Goal: Task Accomplishment & Management: Manage account settings

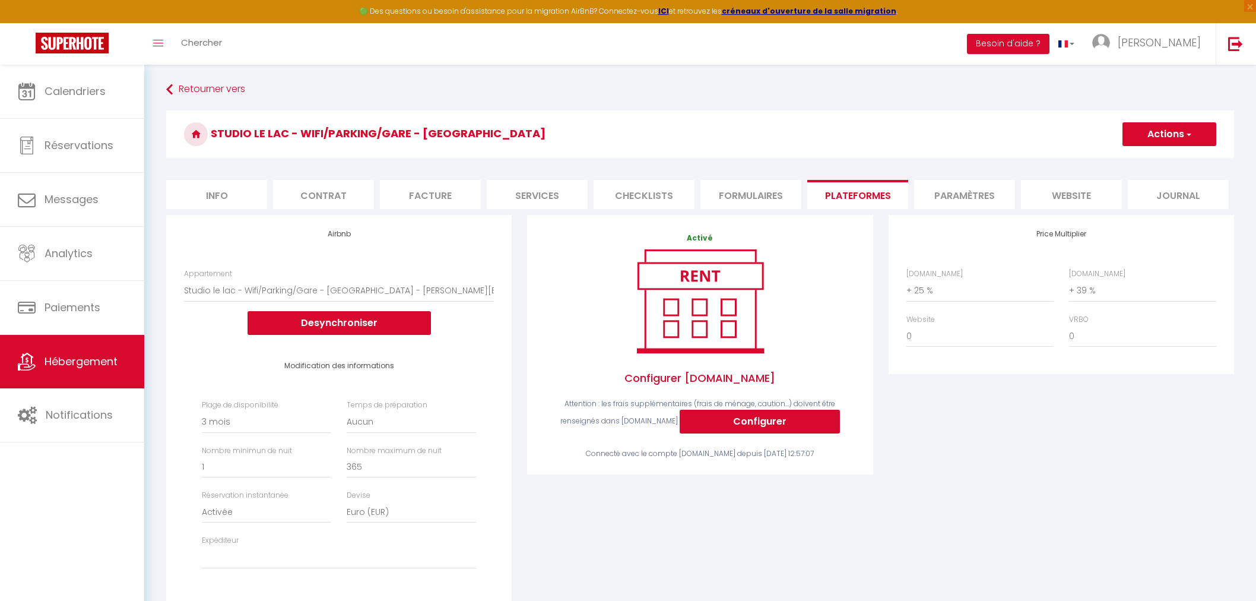
select select "16235-1479544976958675555"
select select "90"
select select "EUR"
select select
select select "+ 25 %"
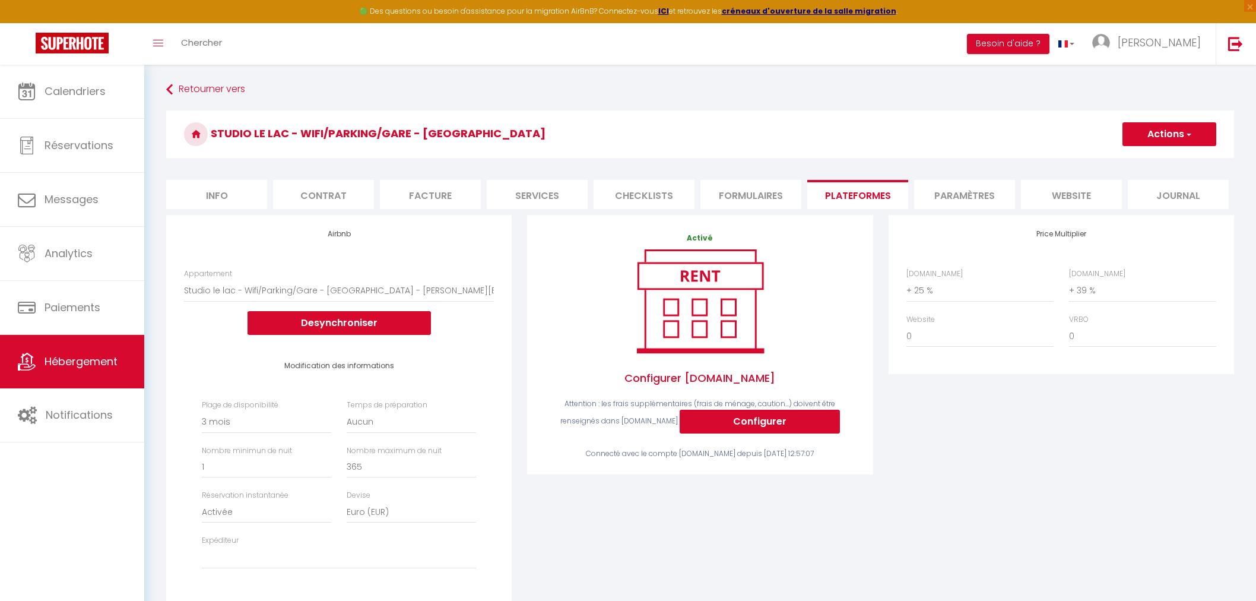
select select "+ 39 %"
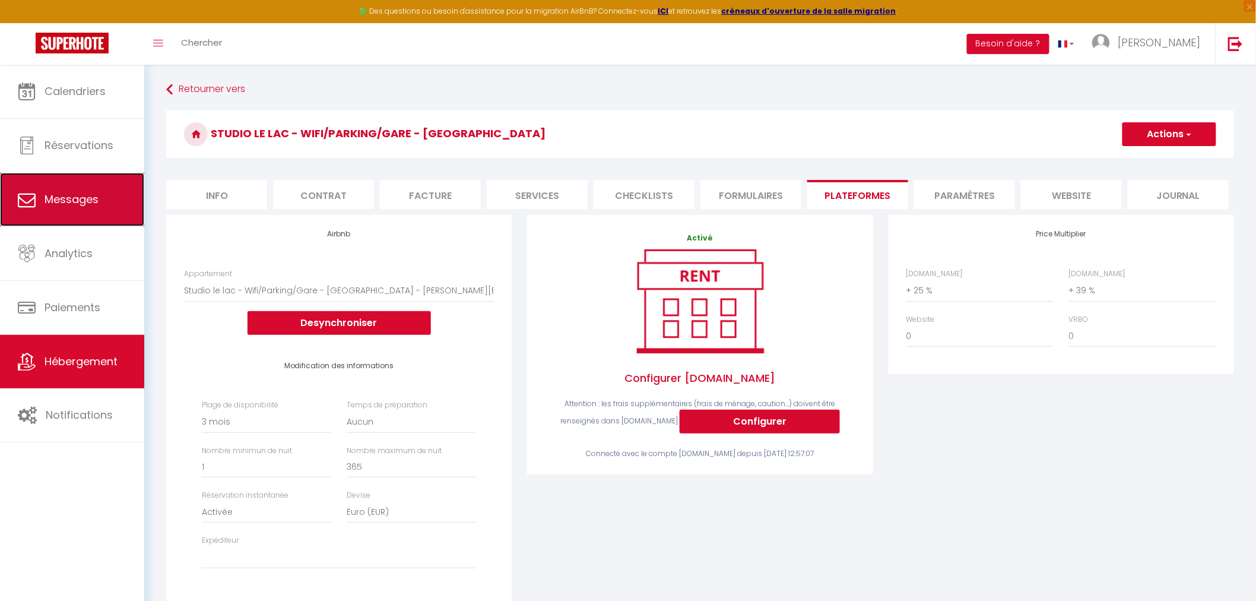
click at [75, 192] on span "Messages" at bounding box center [72, 199] width 54 height 15
select select "message"
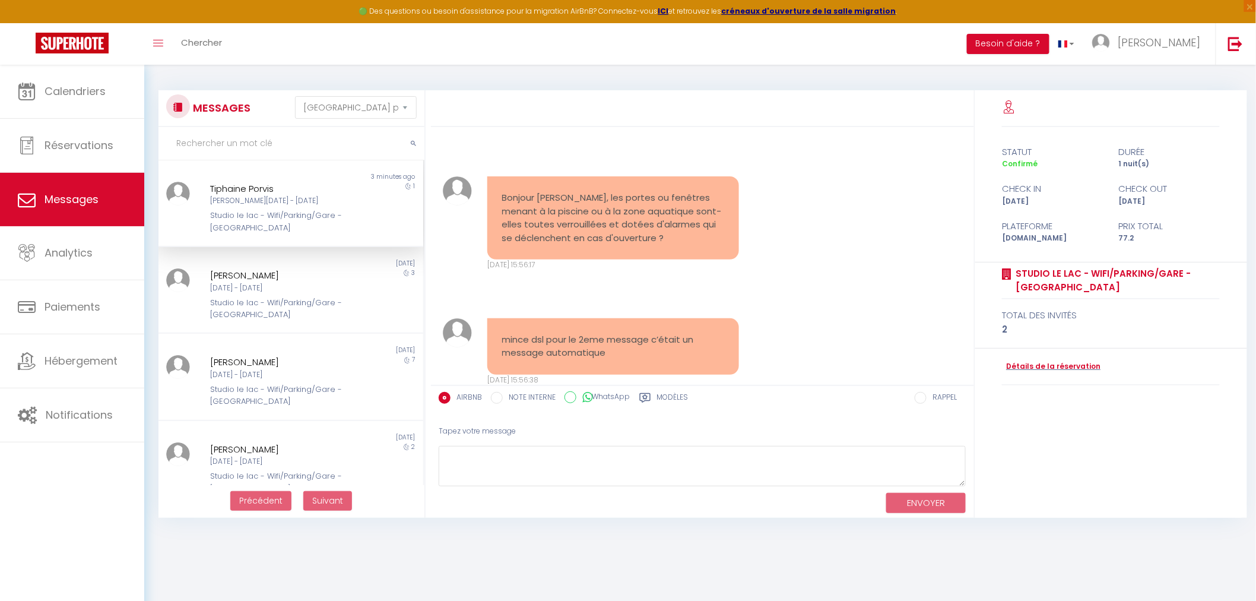
scroll to position [877, 0]
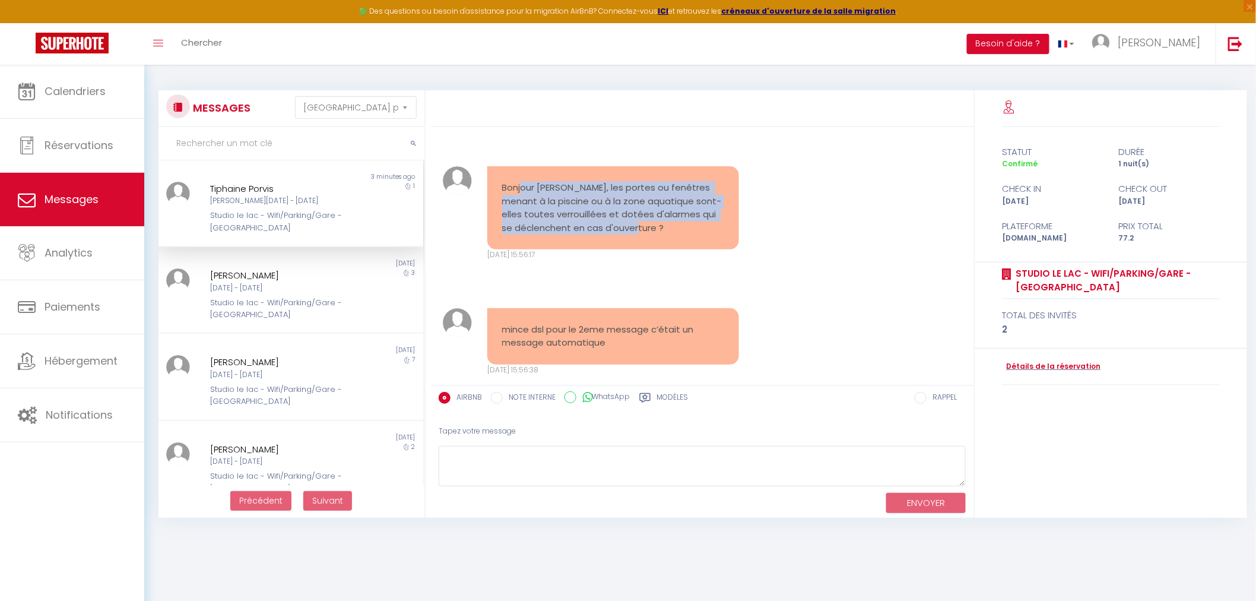
drag, startPoint x: 521, startPoint y: 186, endPoint x: 702, endPoint y: 226, distance: 184.6
click at [702, 226] on pre "Bonjour [PERSON_NAME], les portes ou fenêtres menant à la piscine ou à la zone …" at bounding box center [613, 207] width 222 height 53
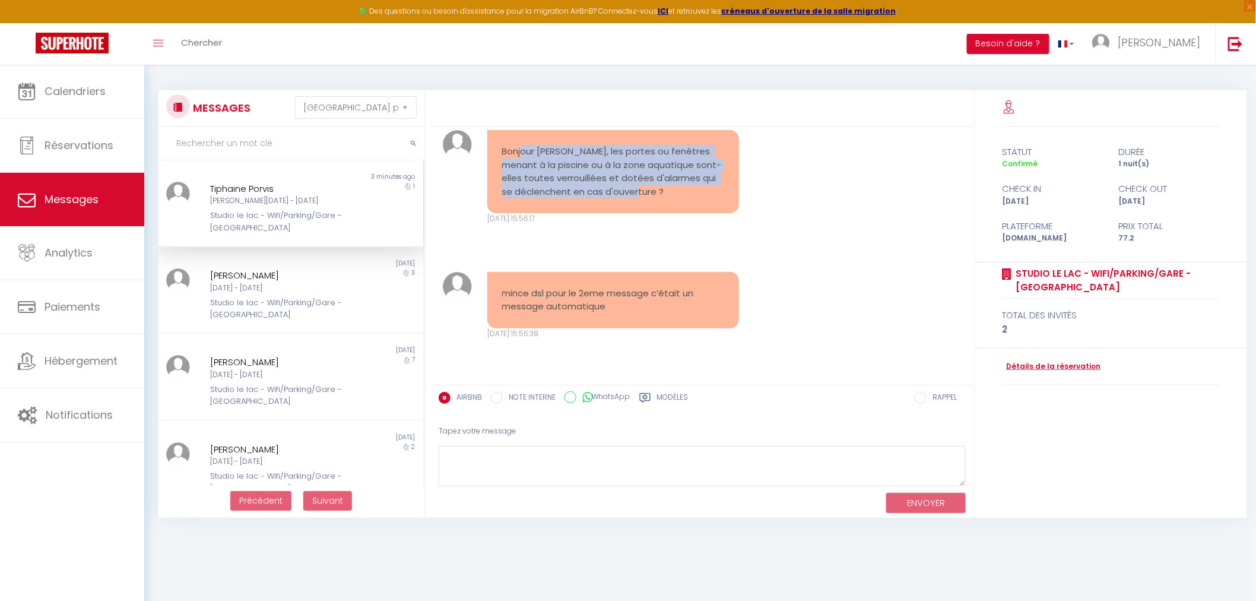
scroll to position [943, 0]
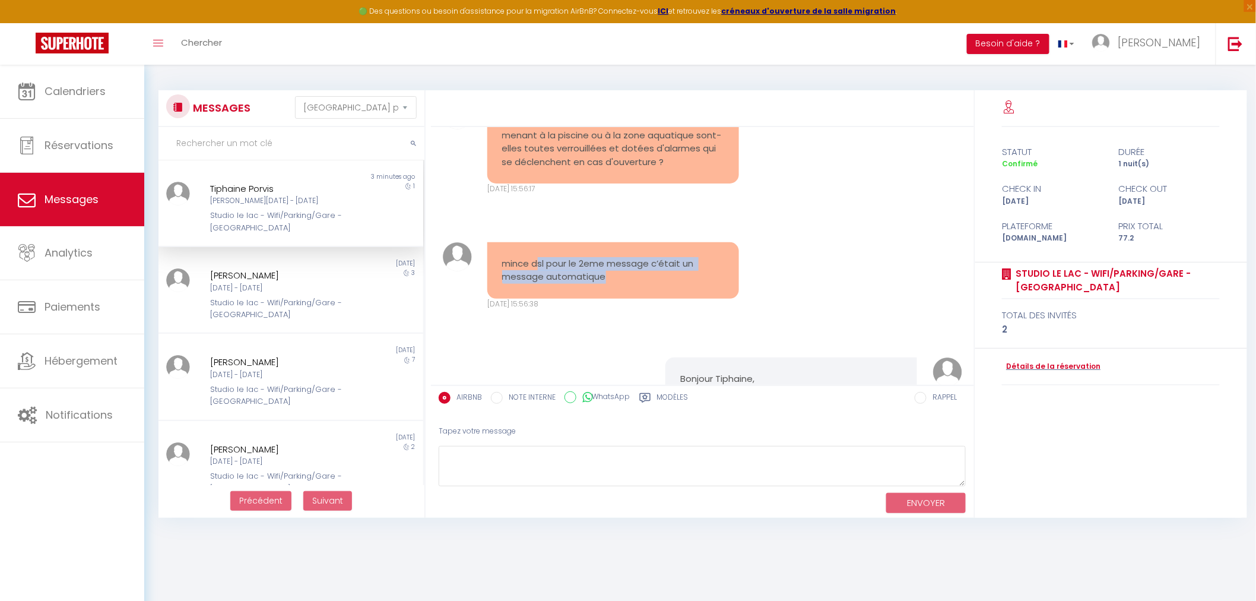
drag, startPoint x: 535, startPoint y: 268, endPoint x: 671, endPoint y: 274, distance: 136.1
click at [671, 274] on pre "mince dsl pour le 2eme message c’était un message automatique" at bounding box center [613, 270] width 222 height 27
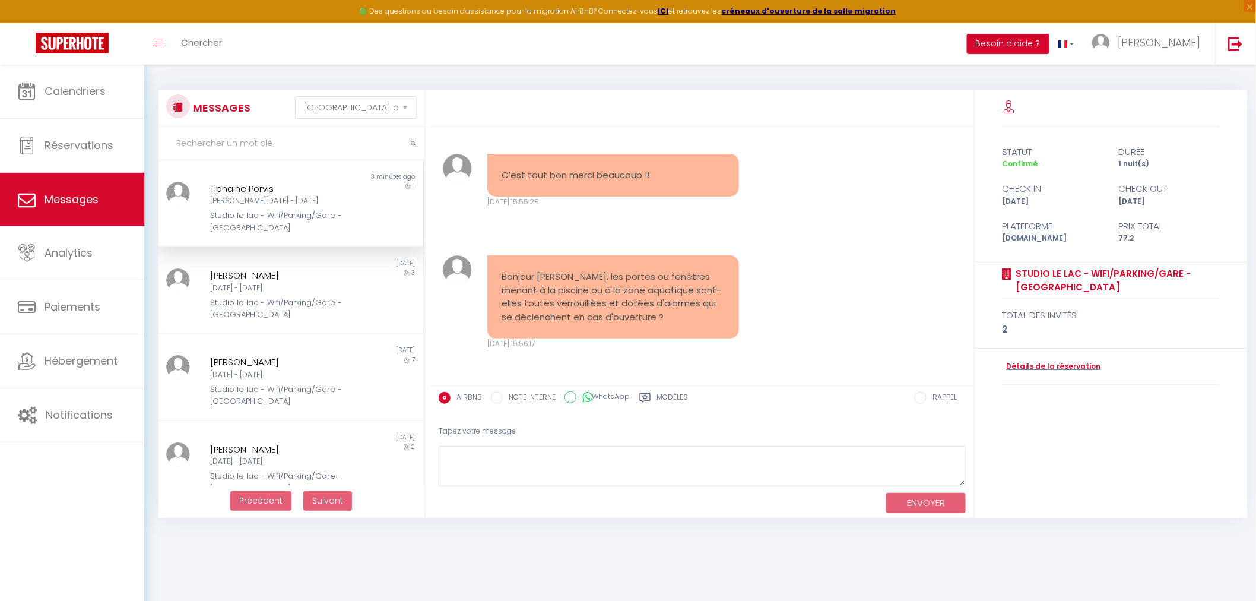
scroll to position [811, 0]
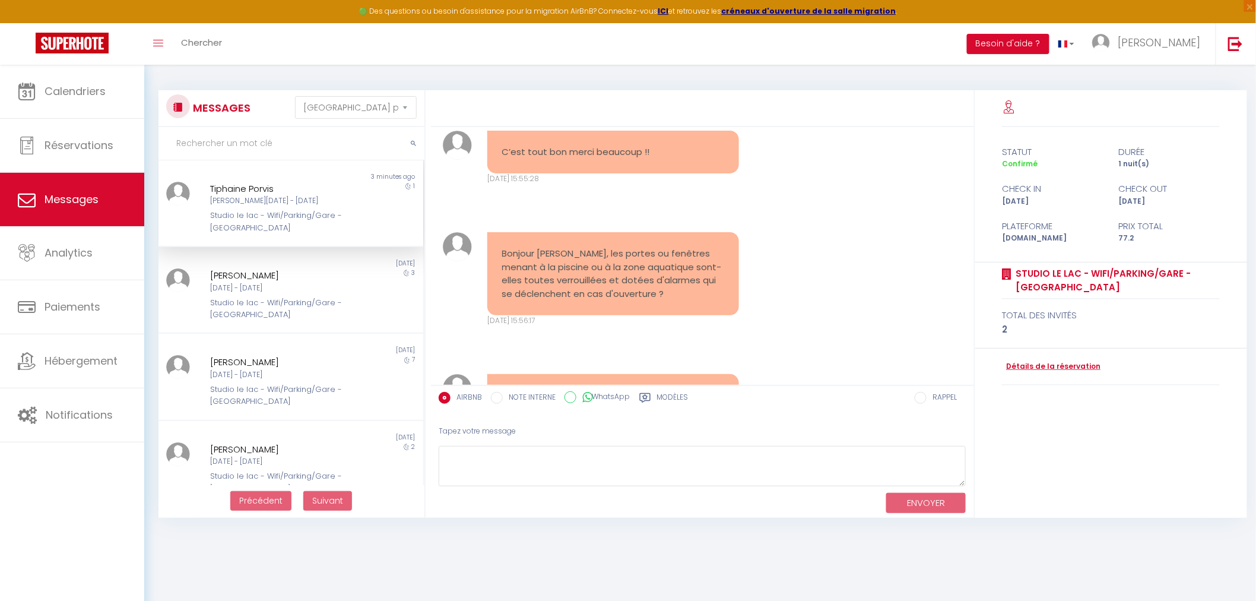
click at [628, 250] on pre "Bonjour [PERSON_NAME], les portes ou fenêtres menant à la piscine ou à la zone …" at bounding box center [613, 273] width 222 height 53
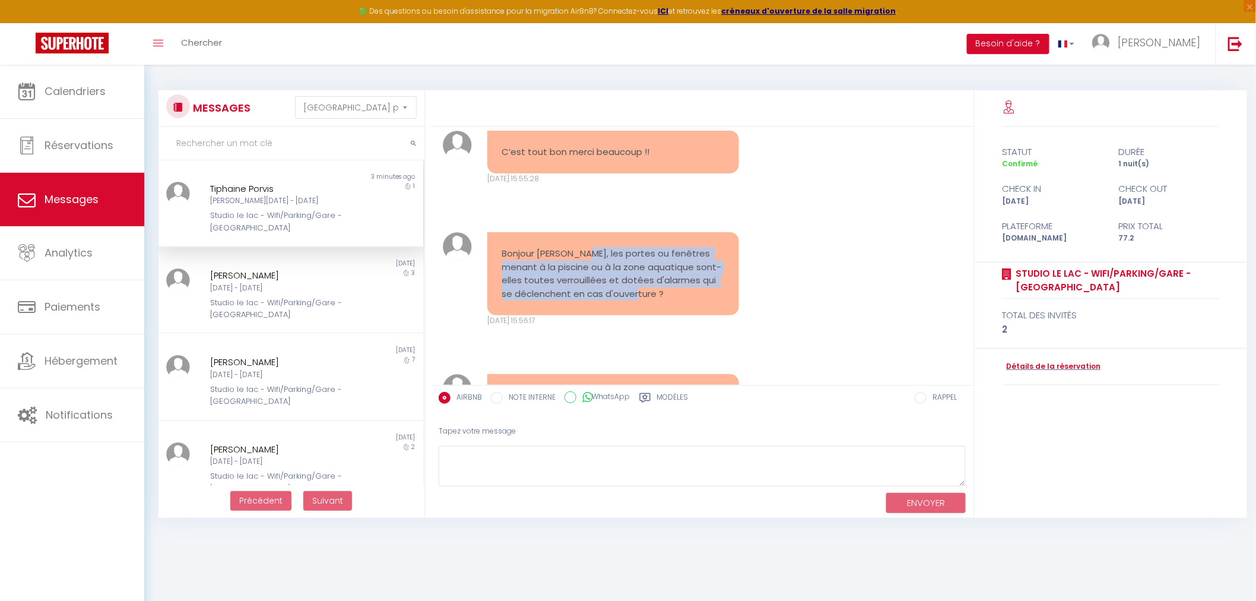
drag, startPoint x: 575, startPoint y: 258, endPoint x: 701, endPoint y: 291, distance: 130.7
click at [701, 291] on pre "Bonjour [PERSON_NAME], les portes ou fenêtres menant à la piscine ou à la zone …" at bounding box center [613, 273] width 222 height 53
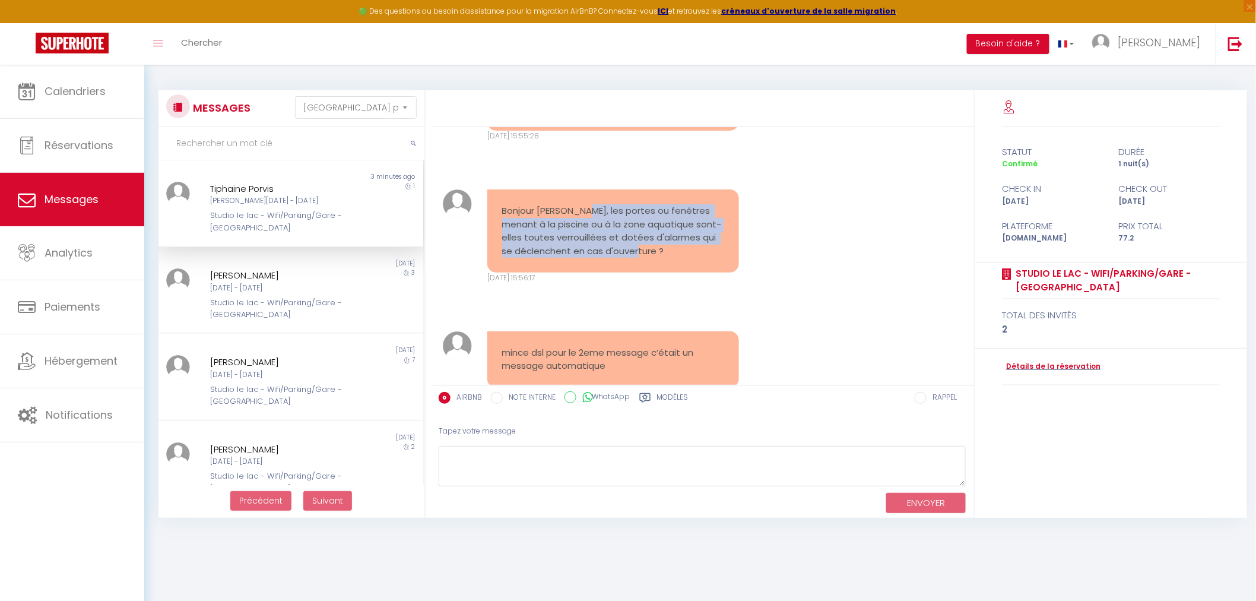
scroll to position [877, 0]
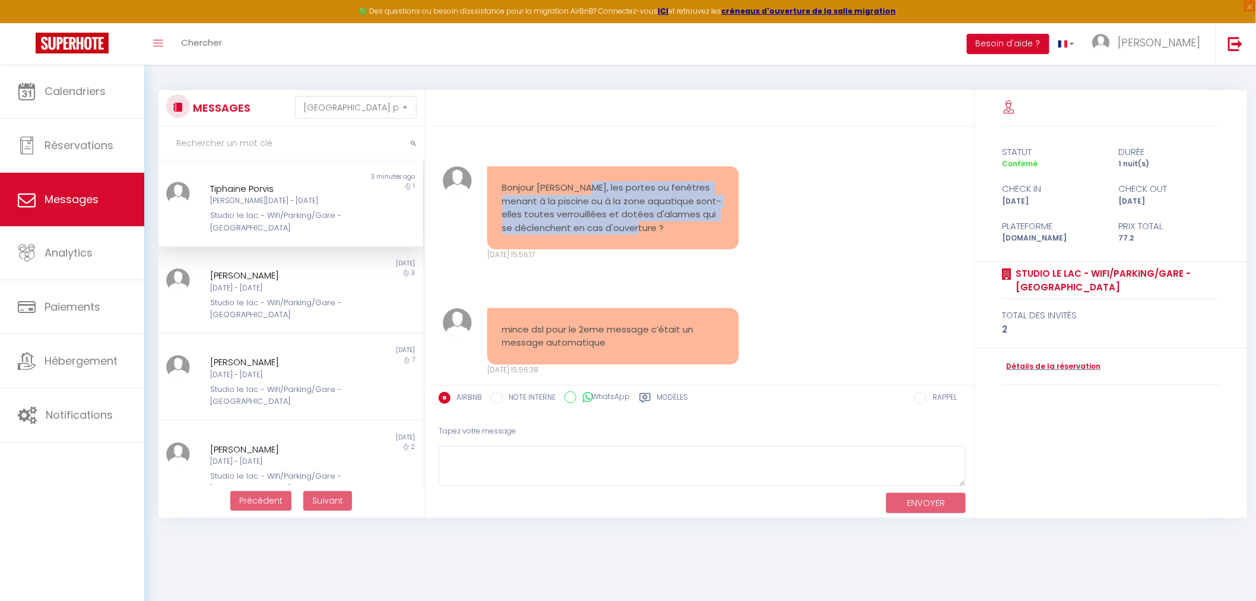
click at [807, 209] on div "Bonjour [PERSON_NAME], les portes ou fenêtres menant à la piscine ou à la zone …" at bounding box center [702, 213] width 535 height 142
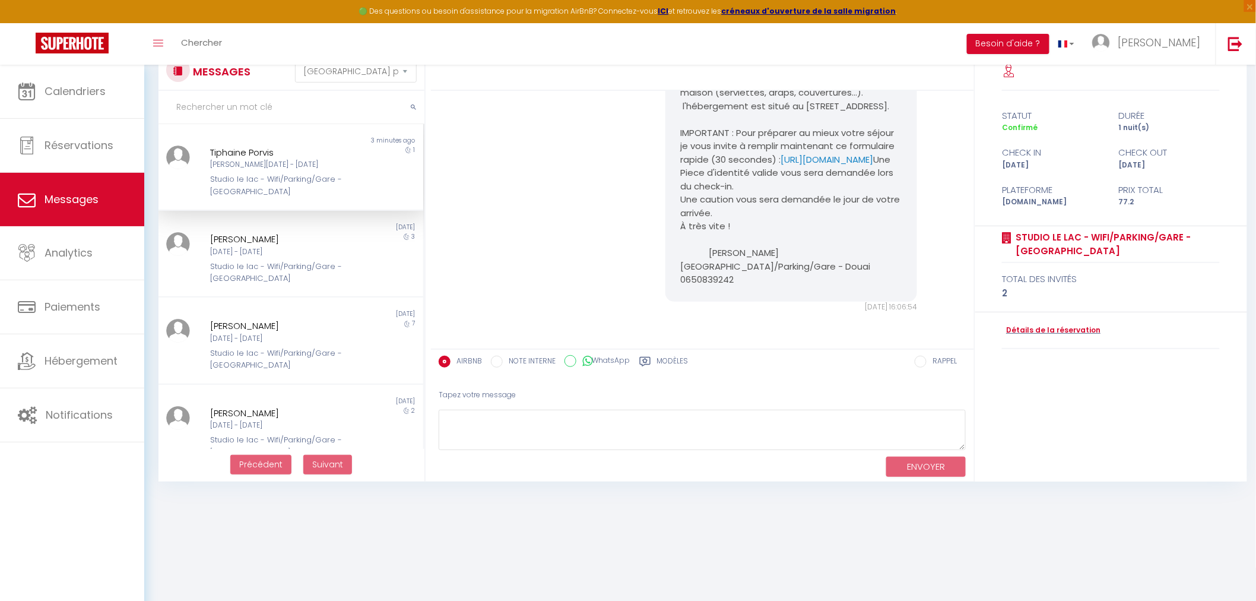
scroll to position [64, 0]
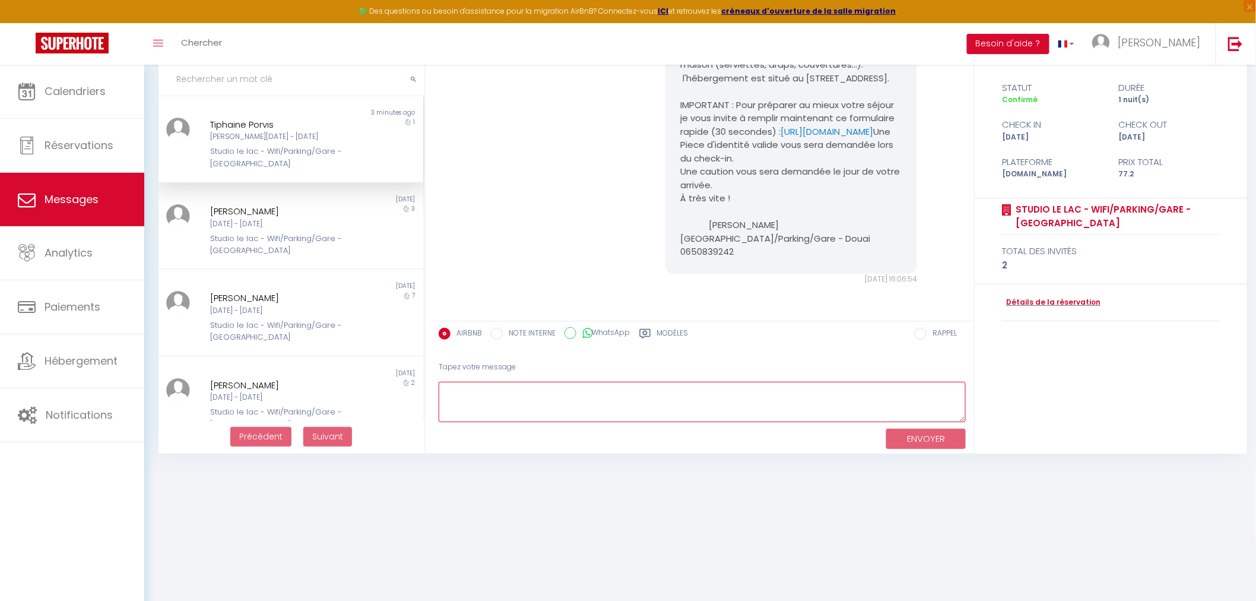
click at [760, 386] on textarea at bounding box center [703, 402] width 528 height 41
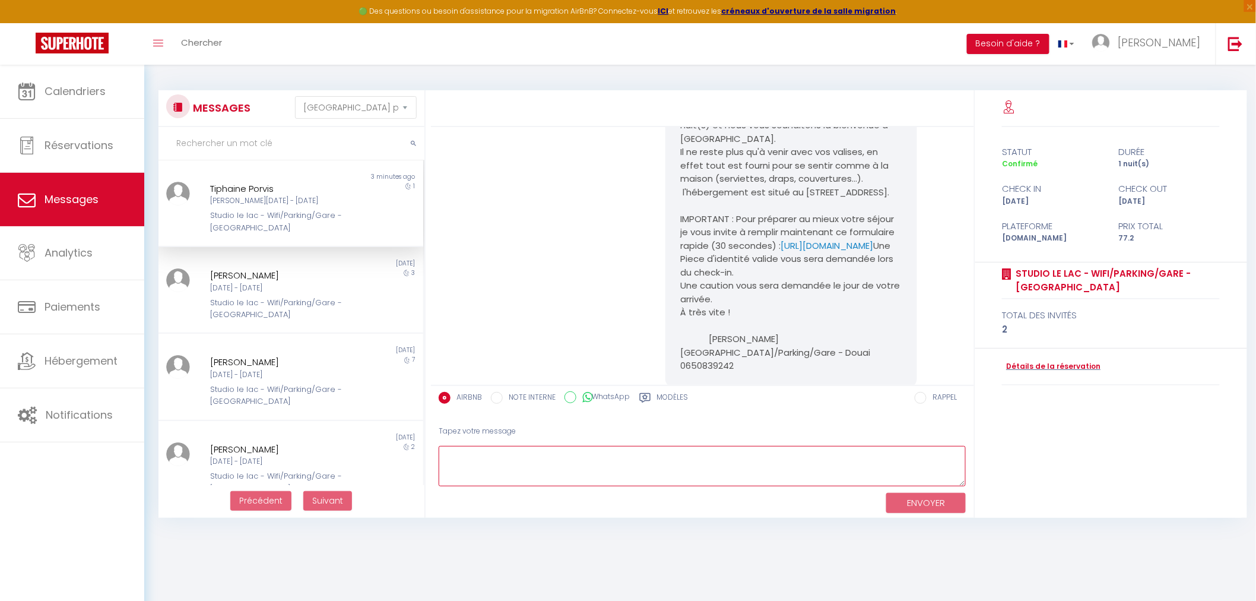
scroll to position [1338, 0]
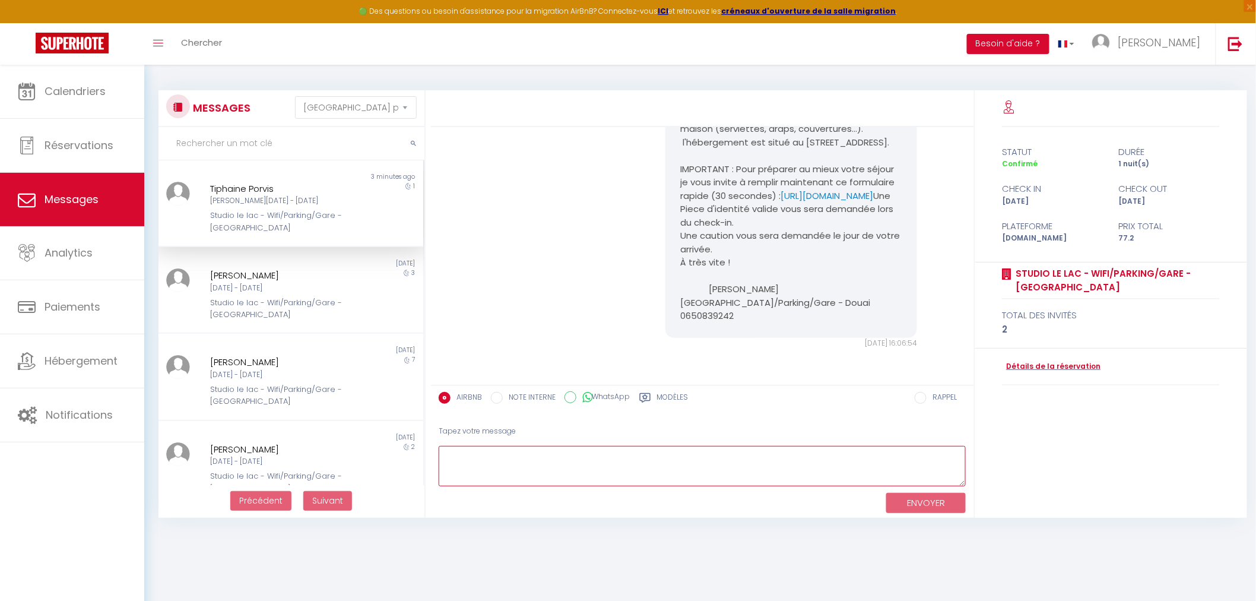
click at [738, 451] on textarea at bounding box center [703, 466] width 528 height 41
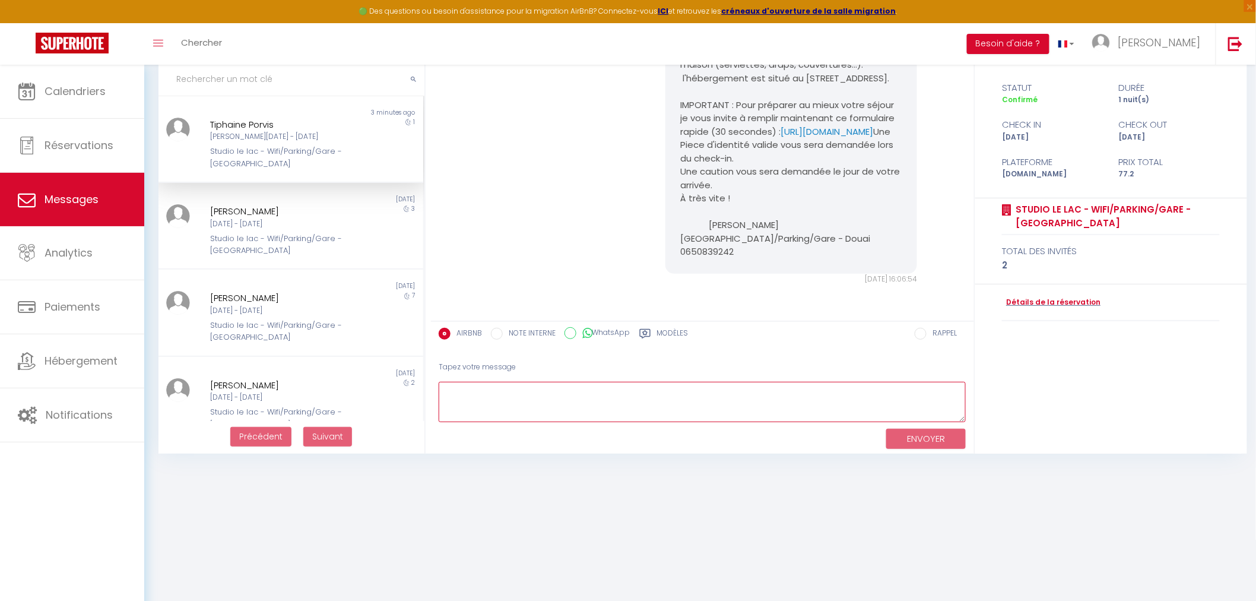
click at [738, 391] on textarea at bounding box center [703, 402] width 528 height 41
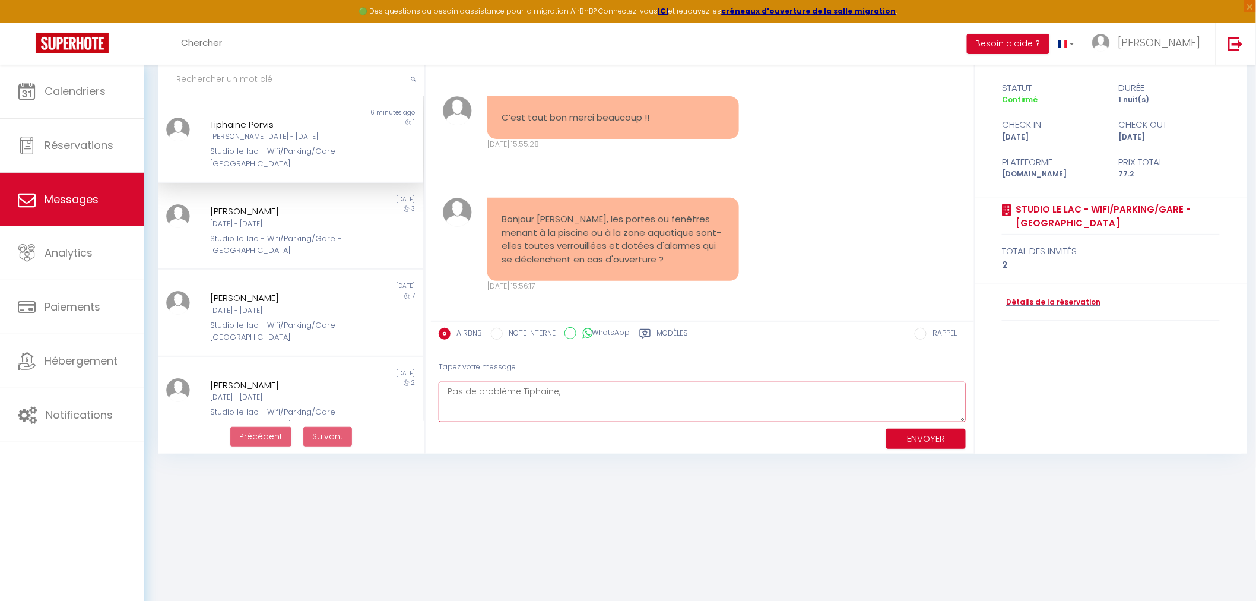
scroll to position [745, 0]
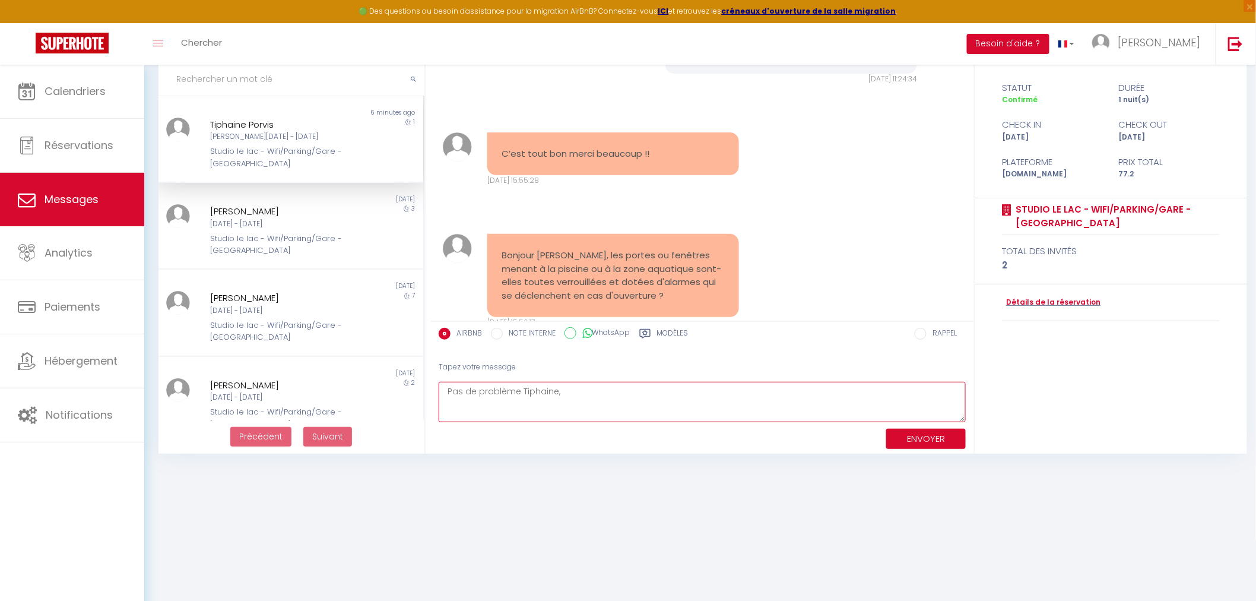
click at [604, 402] on textarea "Pas de problème Tiphaine," at bounding box center [703, 402] width 528 height 41
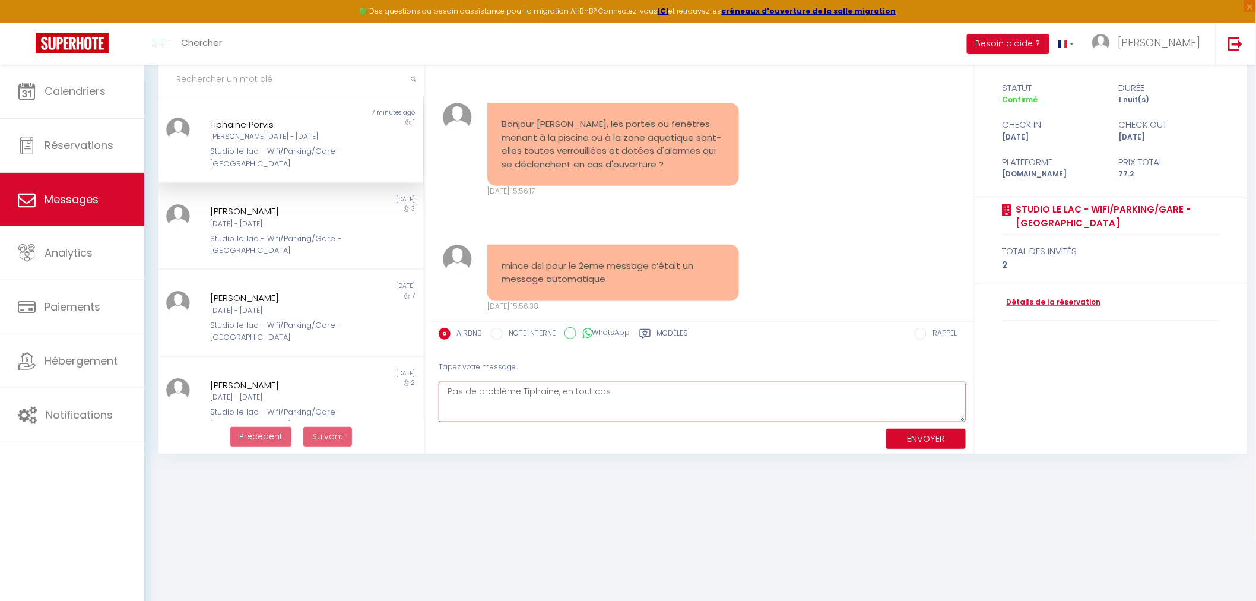
scroll to position [877, 0]
click at [671, 404] on textarea "Pas de problème Tiphaine, en tout cas" at bounding box center [703, 402] width 528 height 41
click at [844, 394] on textarea "Pas de problème Tiphaine, en tout cas sachez qu'il y a des caméras dans les par…" at bounding box center [703, 402] width 528 height 41
click at [726, 394] on textarea "Pas de problème Tiphaine, en tout cas sachez qu'il y a des caméras dans les par…" at bounding box center [703, 402] width 528 height 41
click at [511, 404] on textarea "Pas de problème Tiphaine, en tout cas sachez qu'il y a des caméras de sécurité …" at bounding box center [703, 402] width 528 height 41
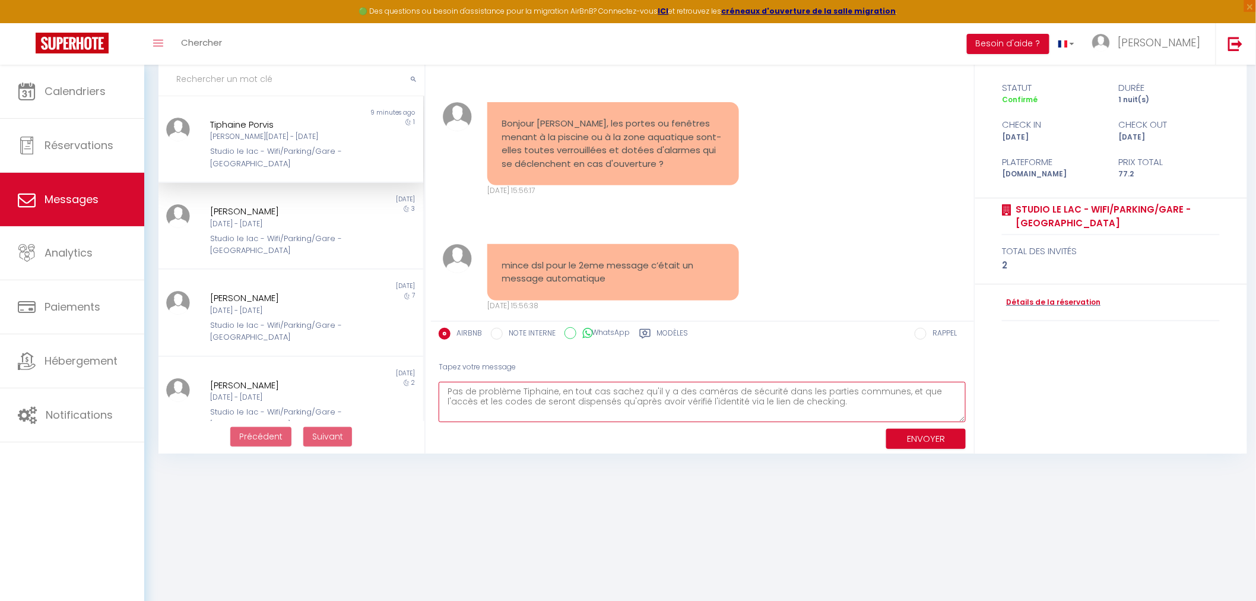
click at [621, 408] on textarea "Pas de problème Tiphaine, en tout cas sachez qu'il y a des caméras de sécurité …" at bounding box center [703, 402] width 528 height 41
type textarea "Pas de problème Tiphaine, en tout cas sachez qu'il y a des caméras de sécurité …"
click at [941, 429] on button "ENVOYER" at bounding box center [926, 439] width 80 height 21
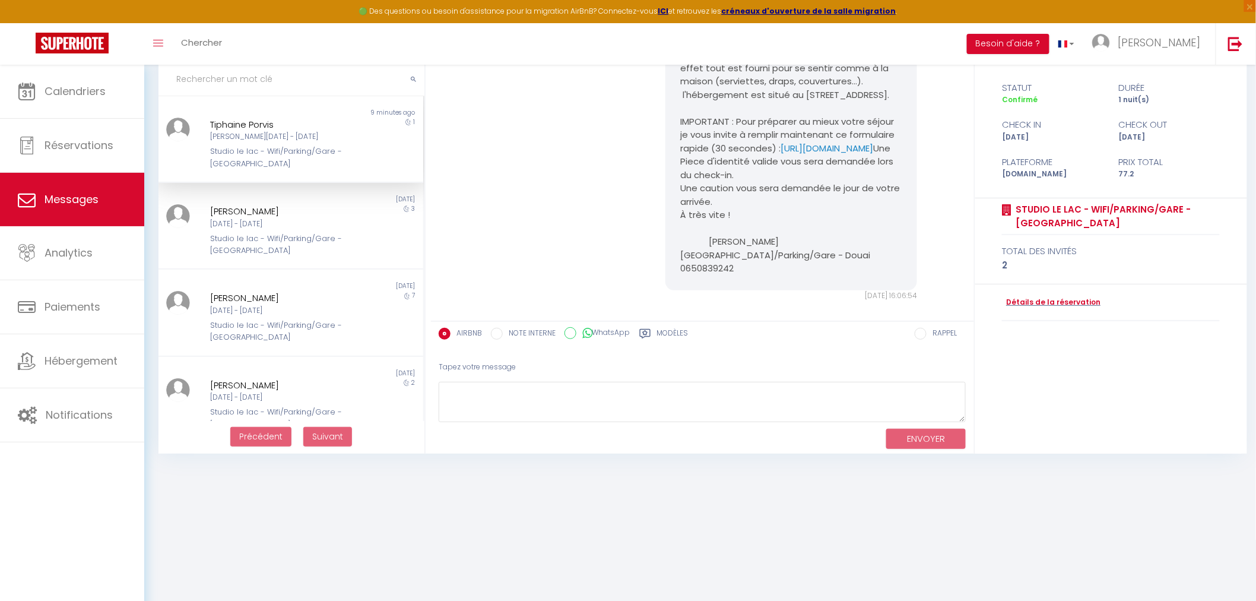
scroll to position [1493, 0]
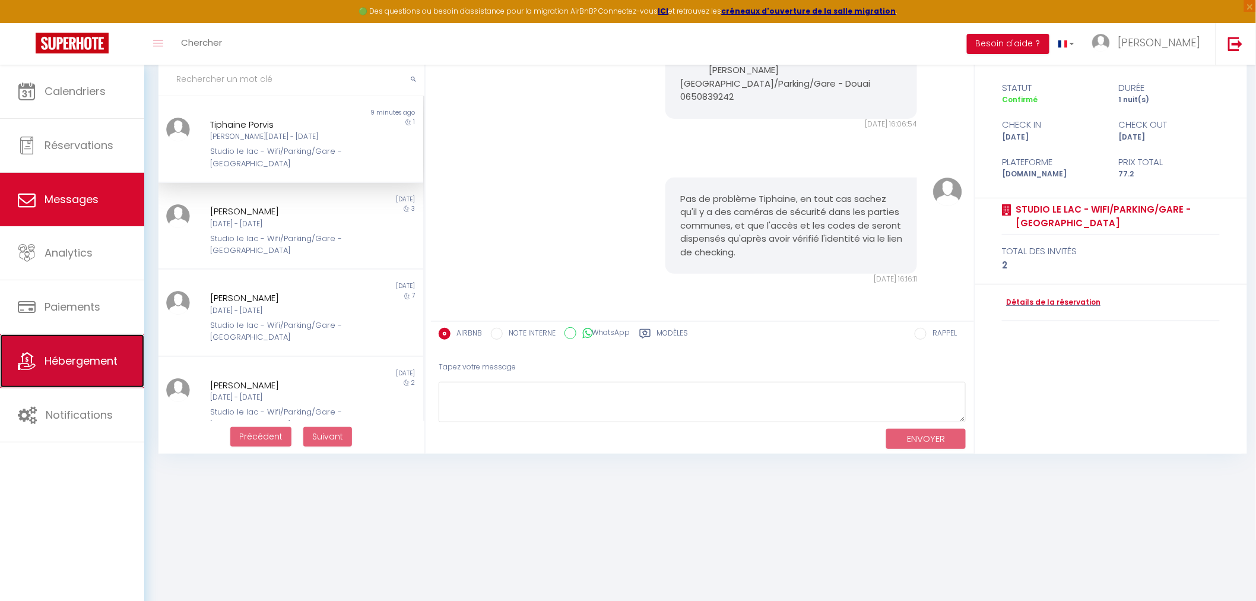
click at [81, 363] on span "Hébergement" at bounding box center [81, 360] width 73 height 15
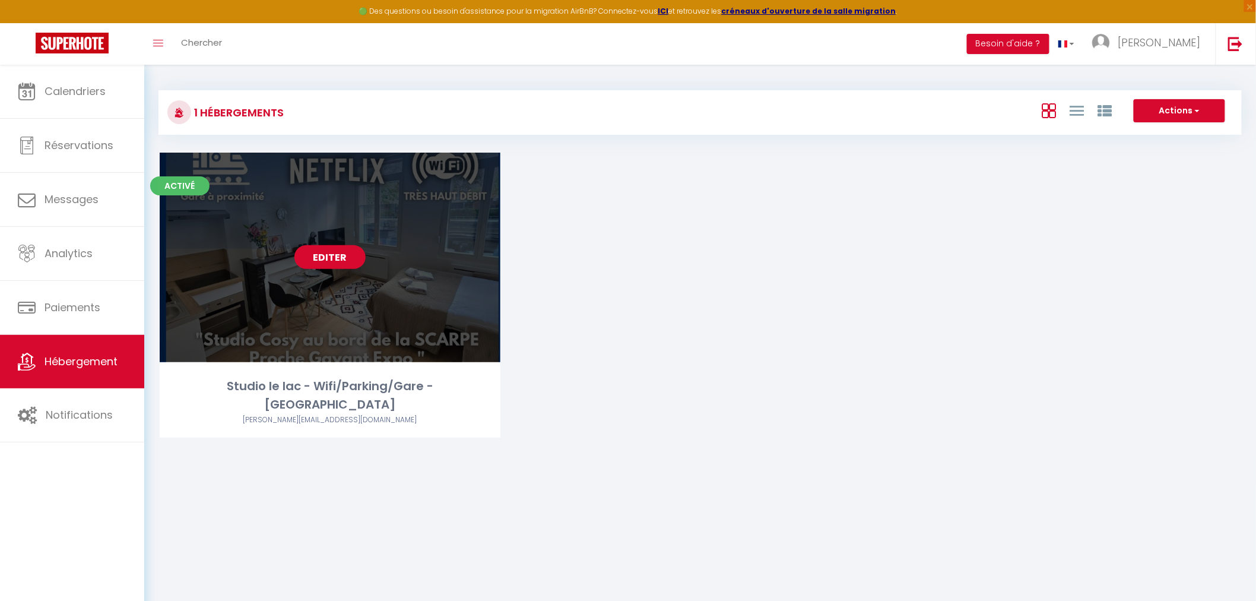
click at [338, 257] on link "Editer" at bounding box center [329, 257] width 71 height 24
select select "3"
select select "2"
select select "1"
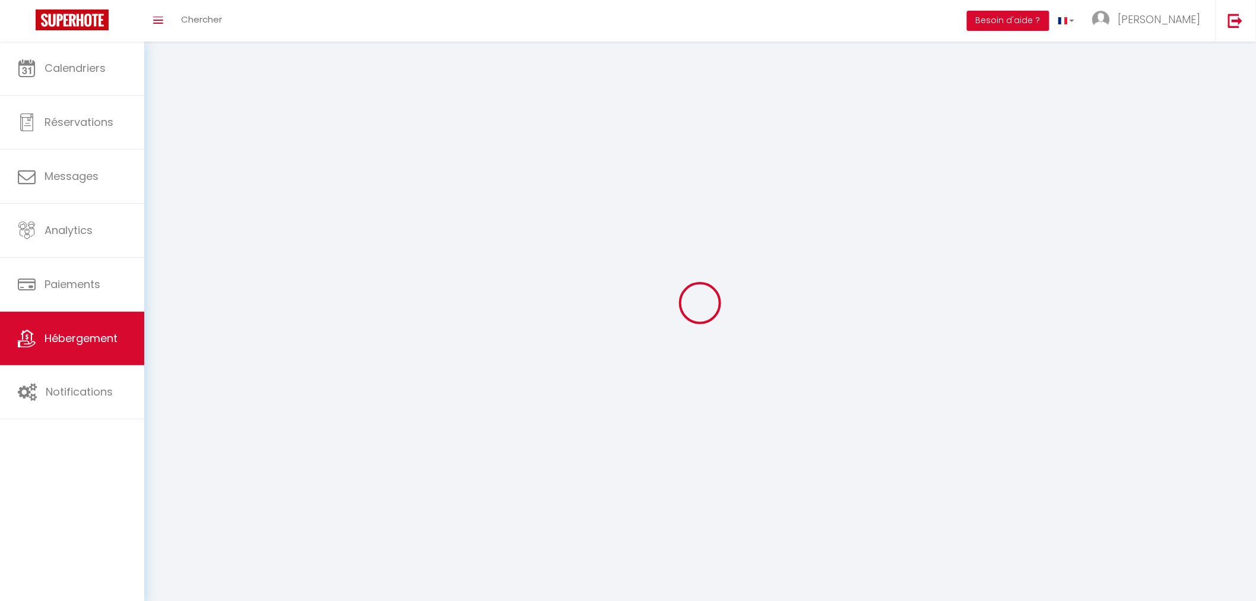
select select
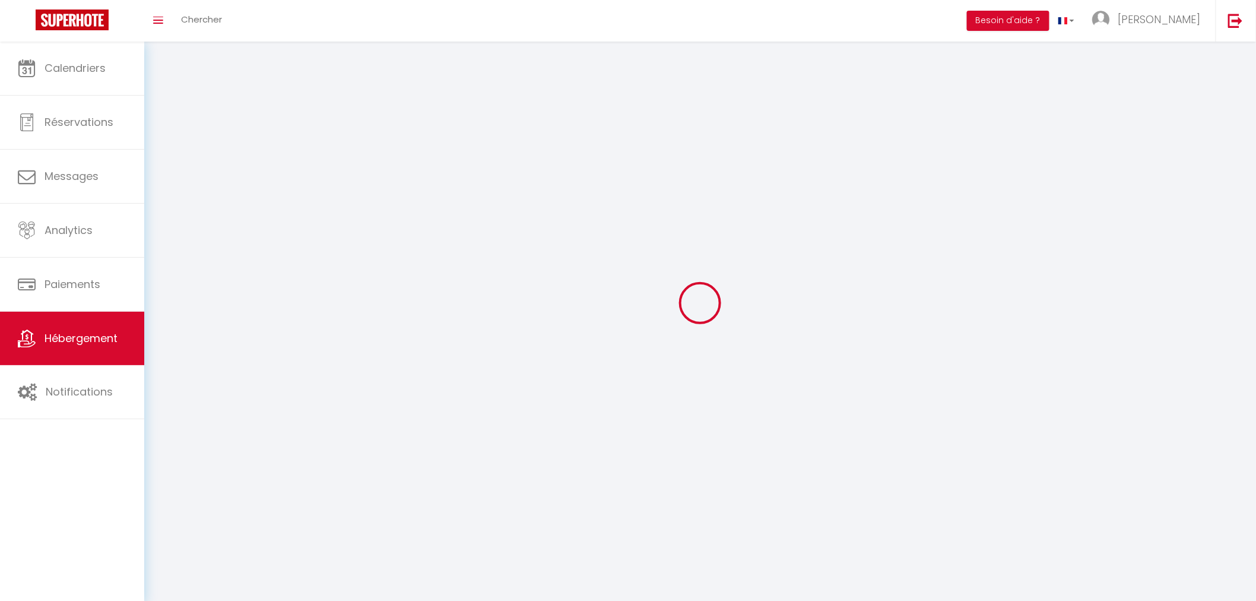
select select "1"
checkbox input "false"
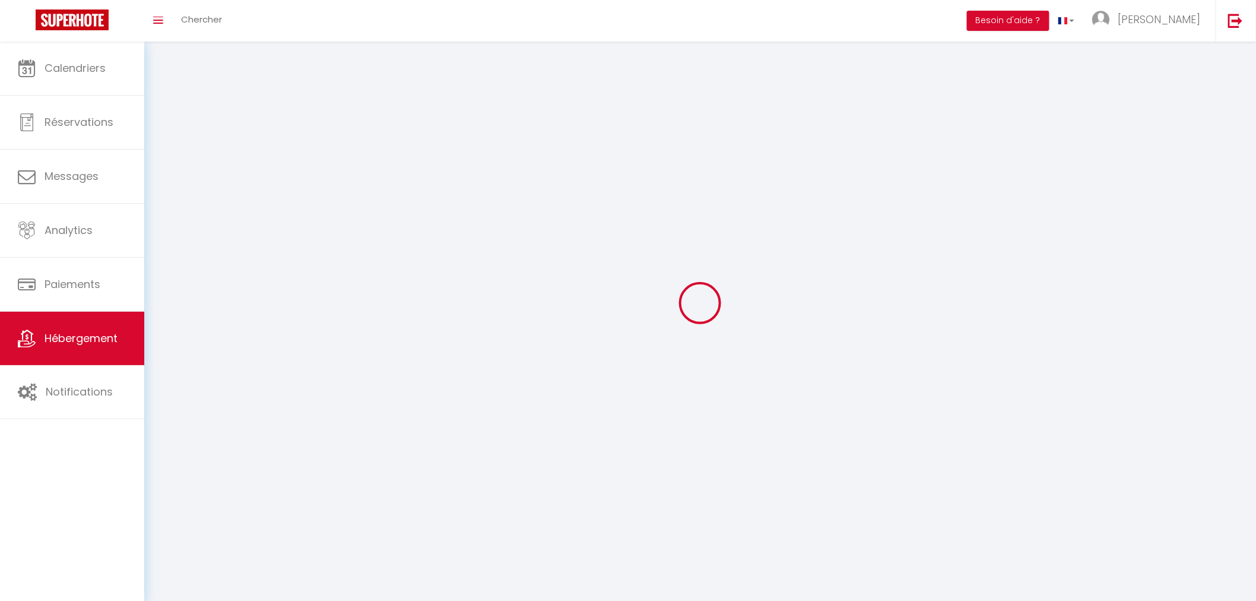
select select "28"
select select
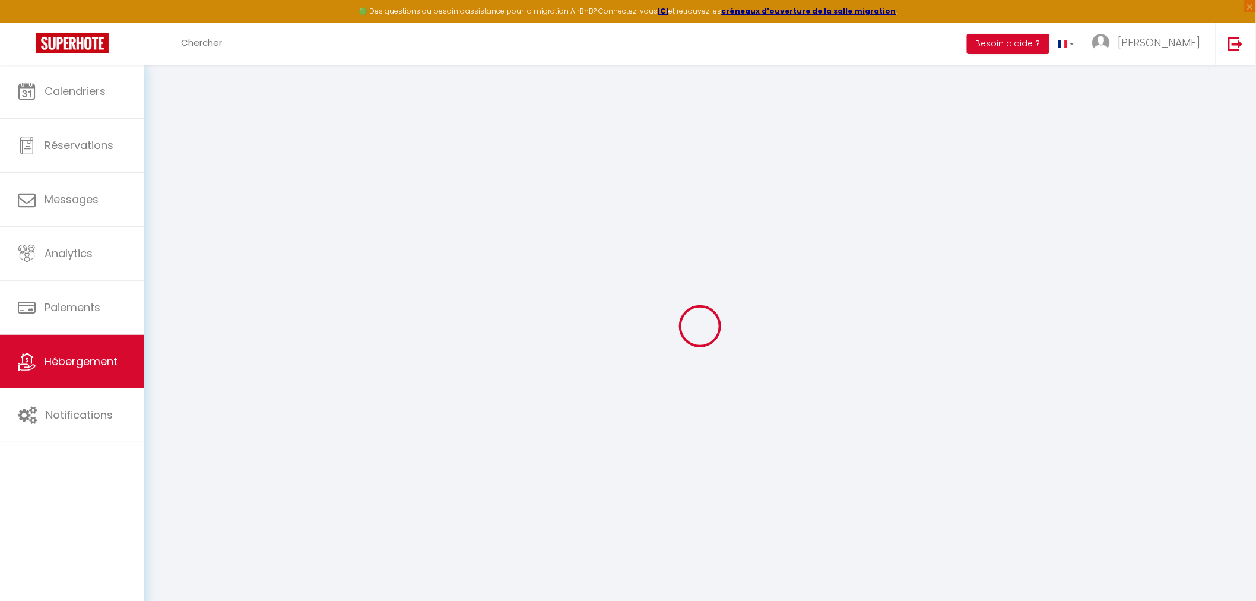
select select
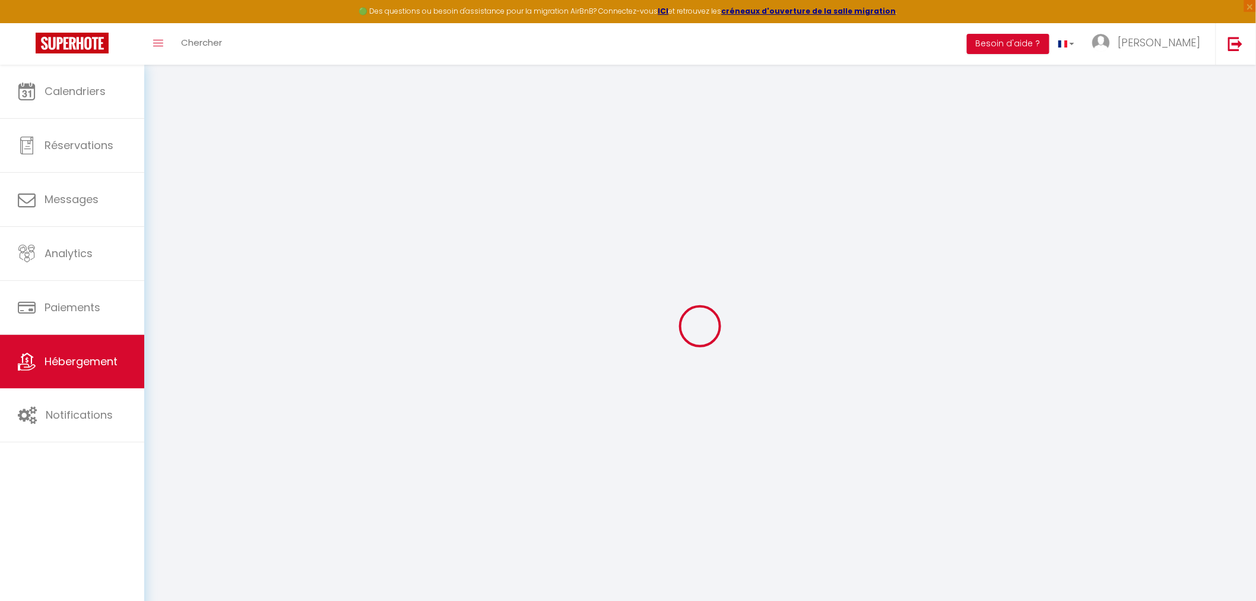
select select
checkbox input "false"
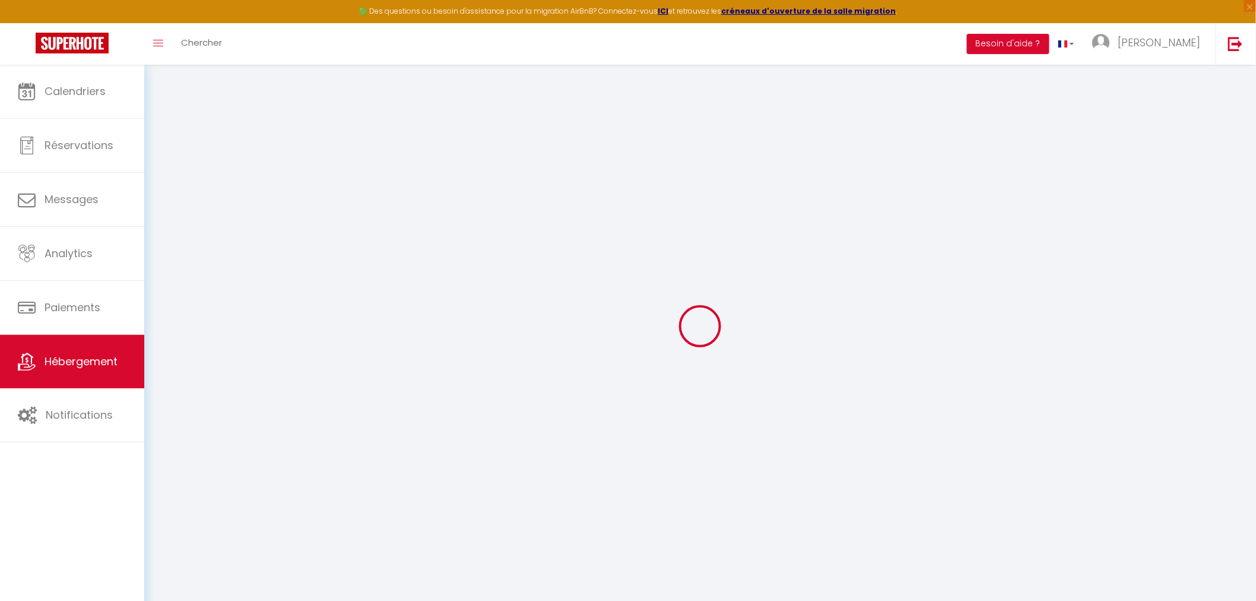
select select
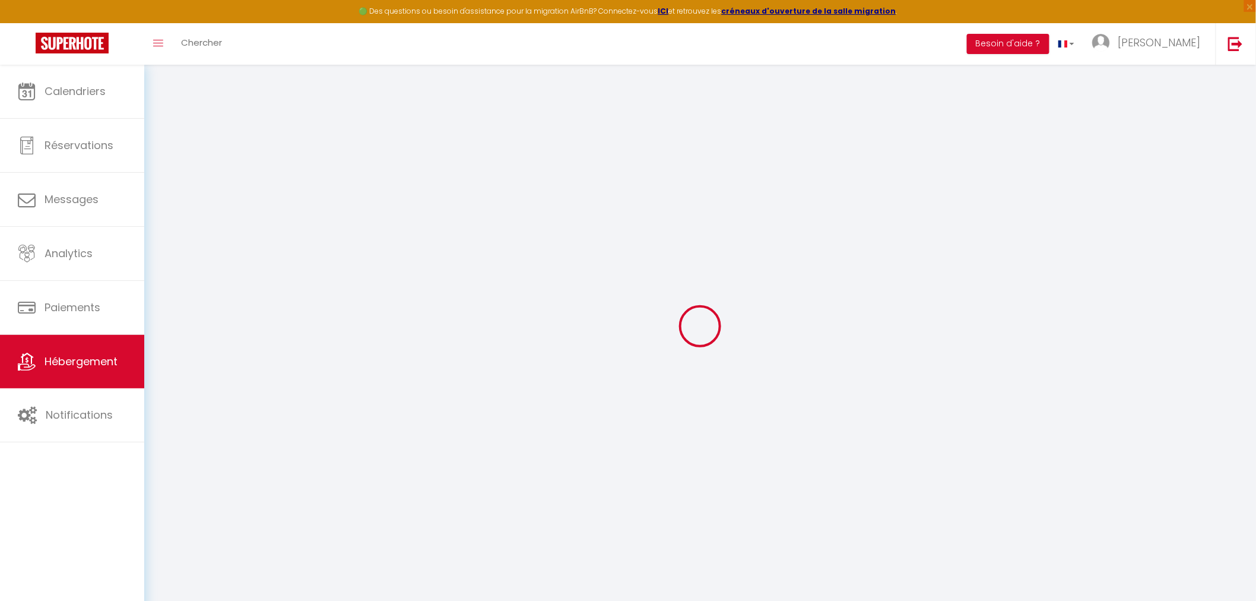
select select
checkbox input "false"
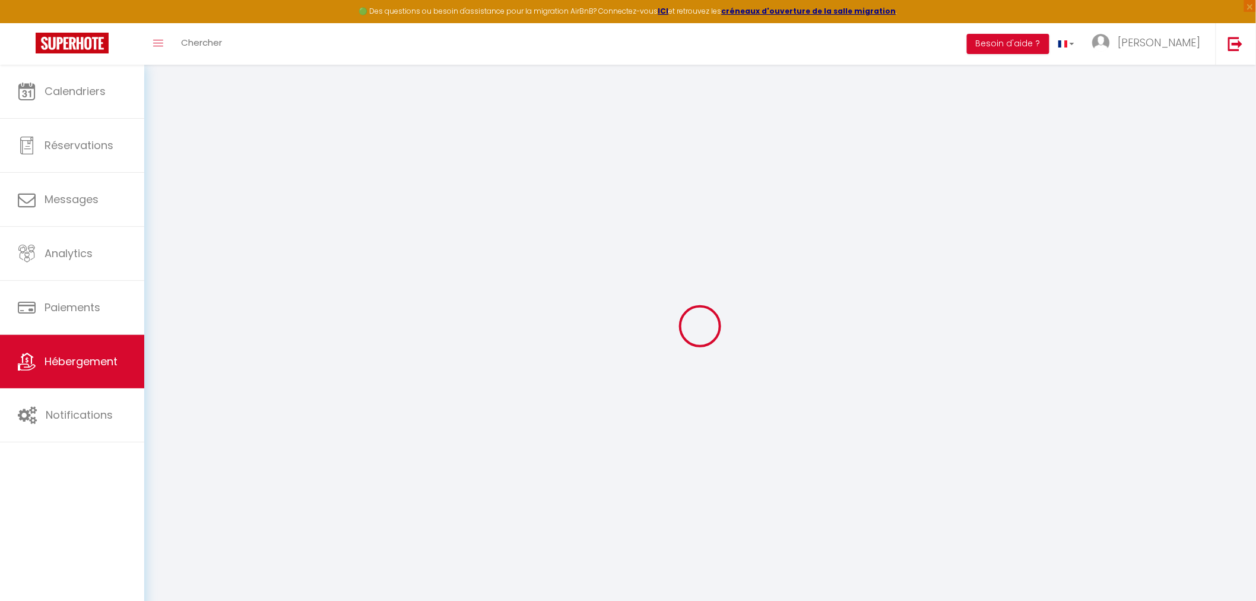
checkbox input "false"
select select
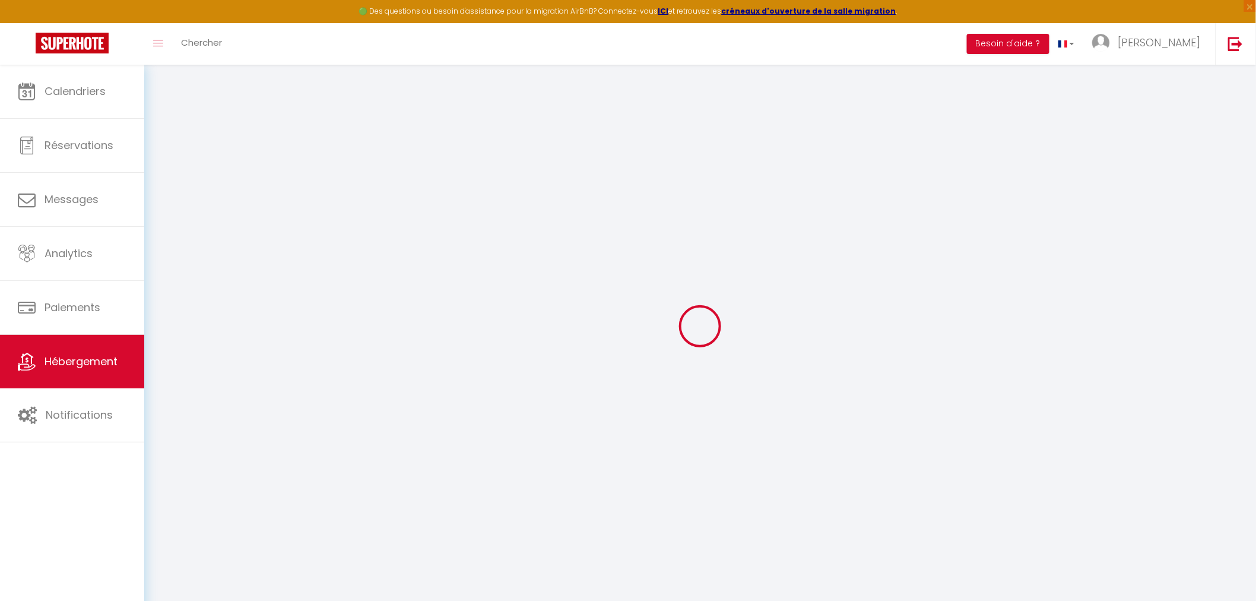
select select
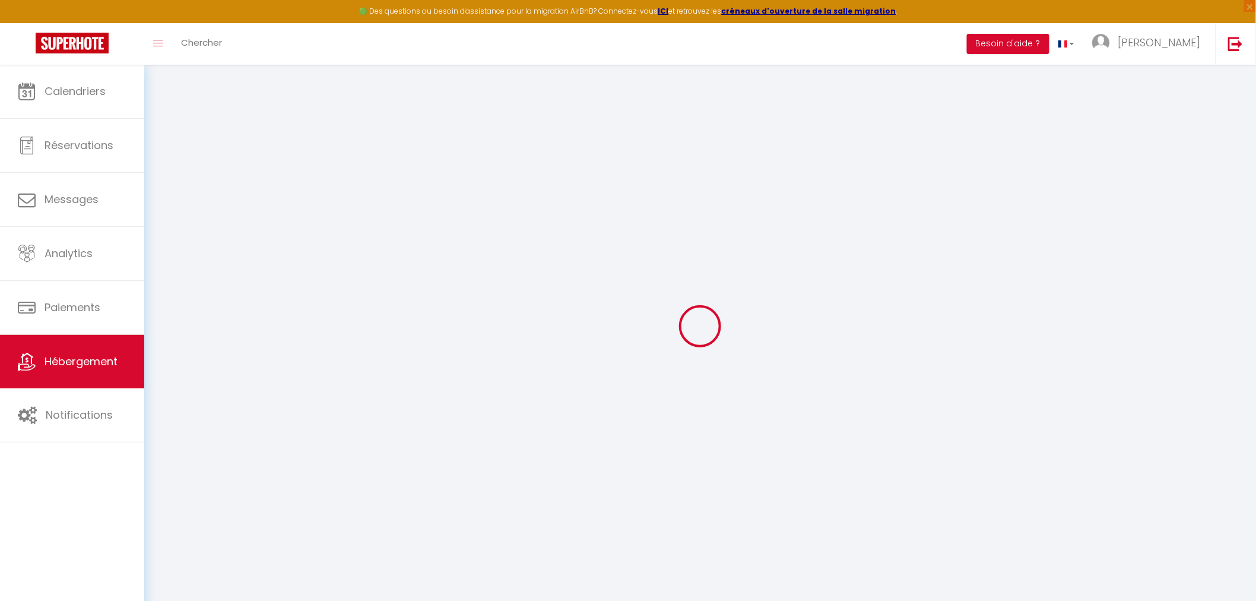
checkbox input "false"
select select
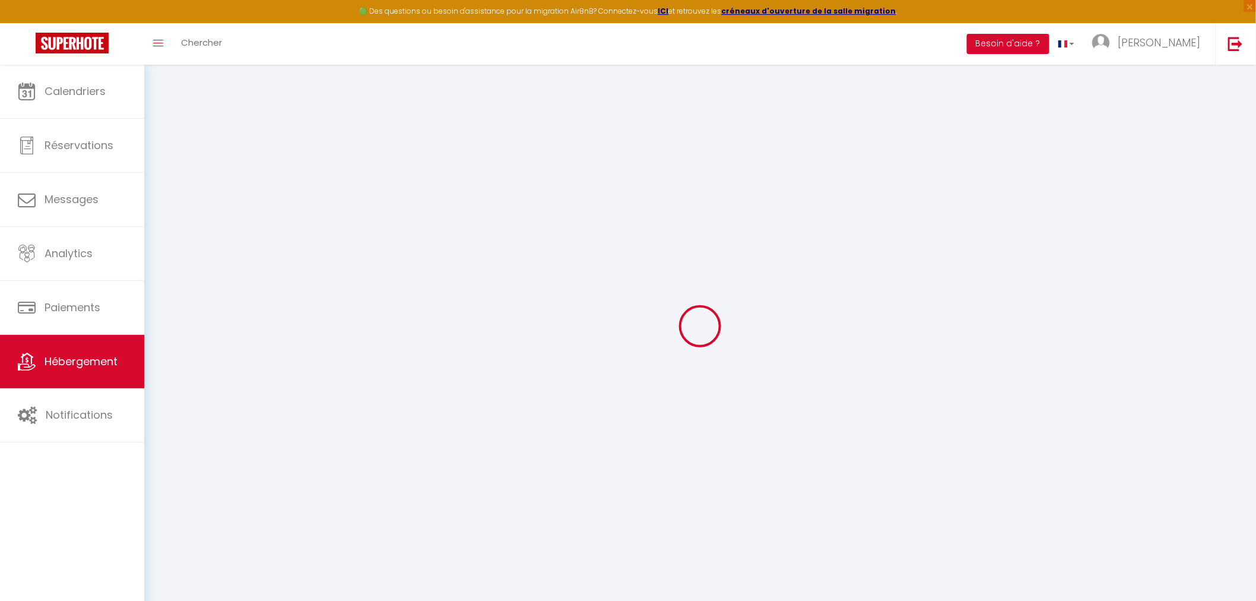
select select
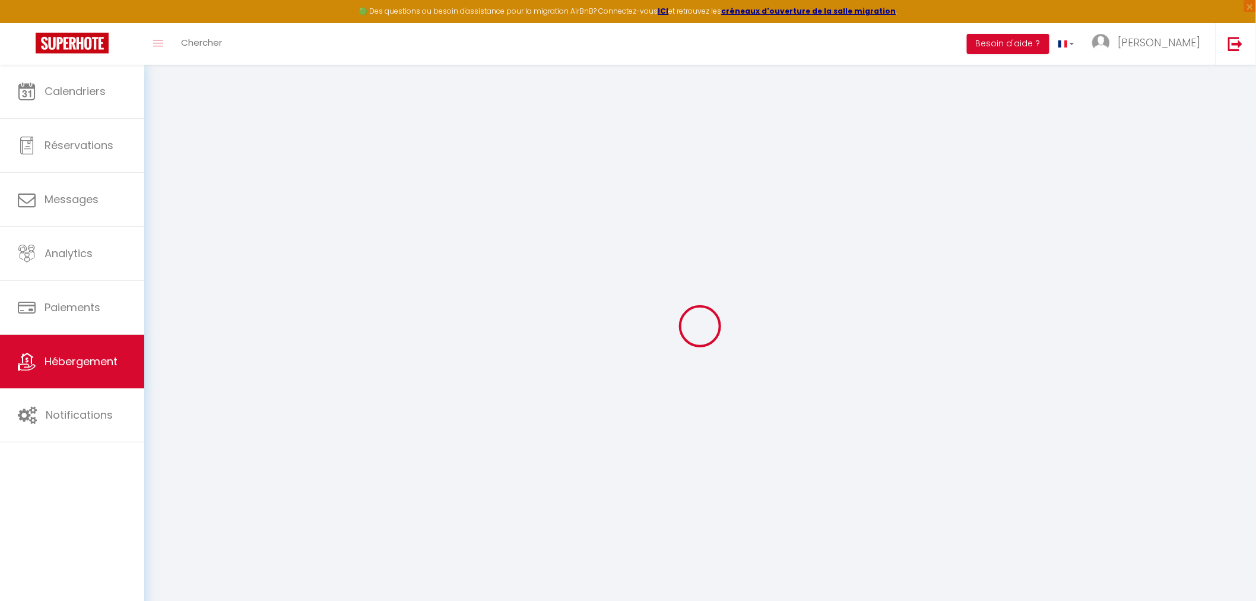
select select
checkbox input "false"
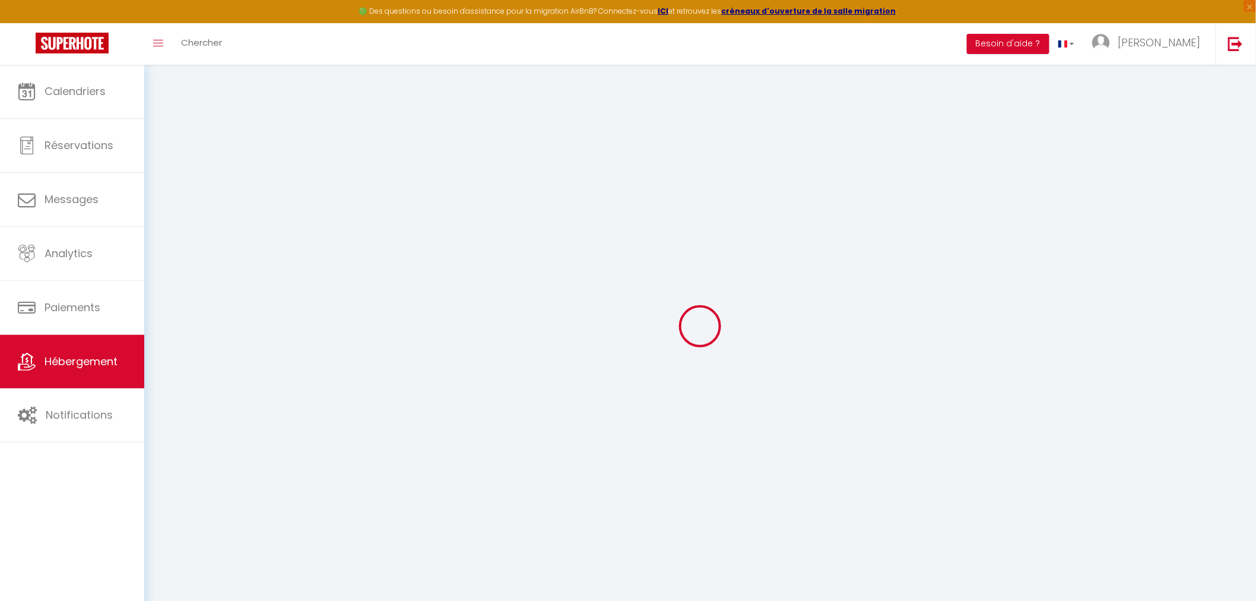
checkbox input "false"
select select
type input "Studio le lac - Wifi/Parking/Gare - [GEOGRAPHIC_DATA]"
select select "2"
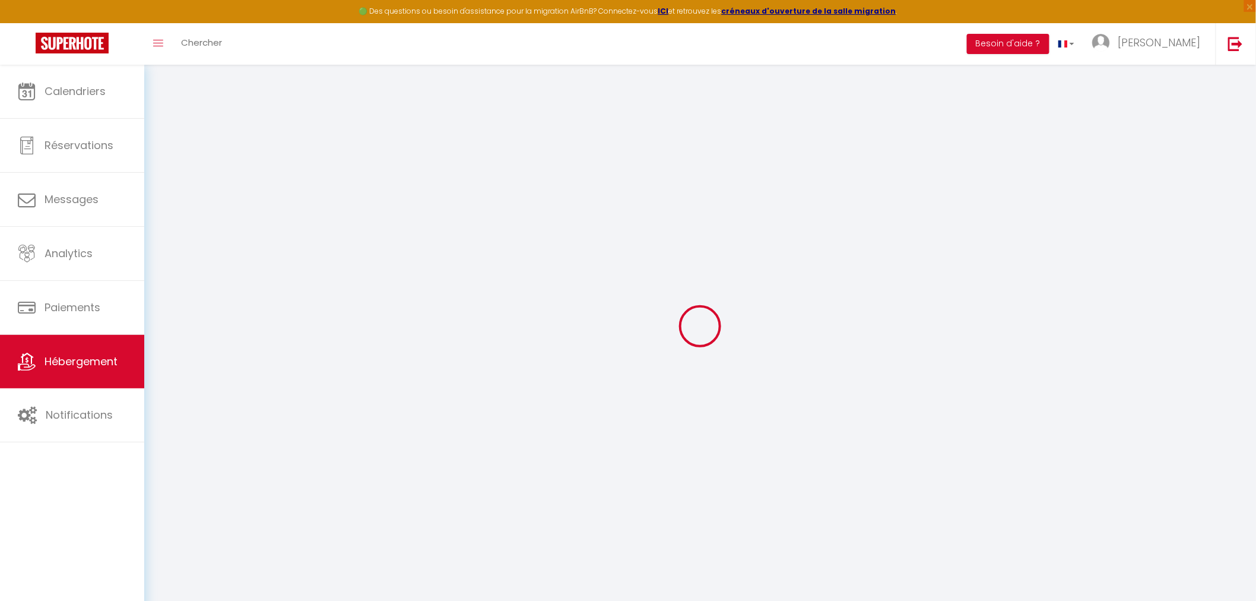
type input "59"
type input "25"
type input "4.4"
type input "300"
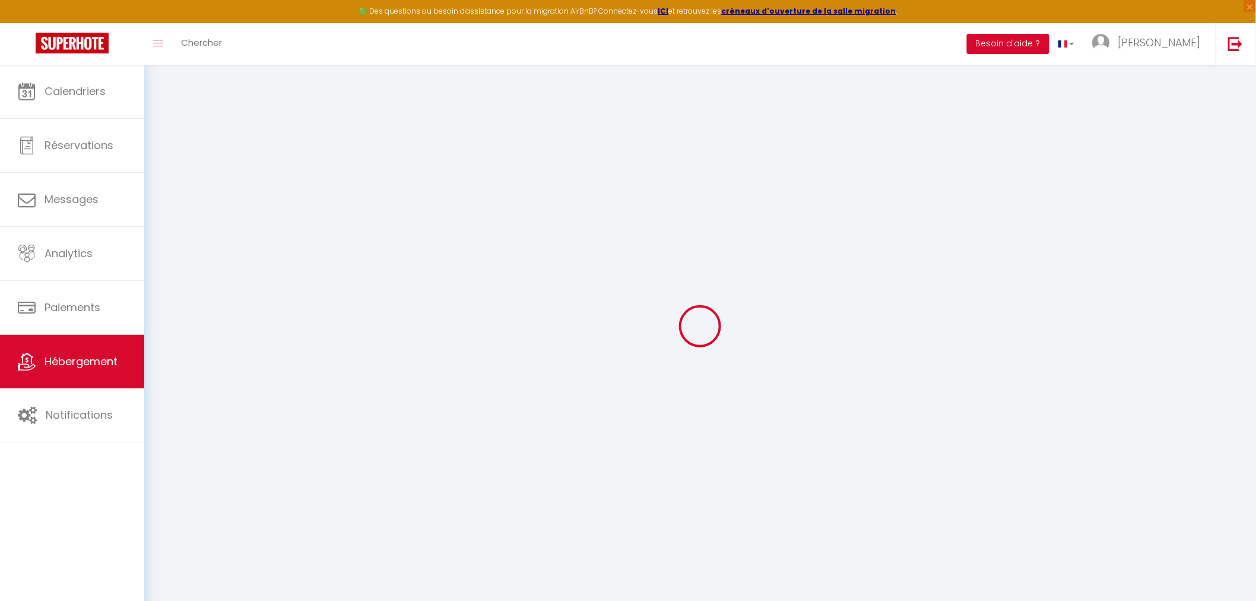
select select
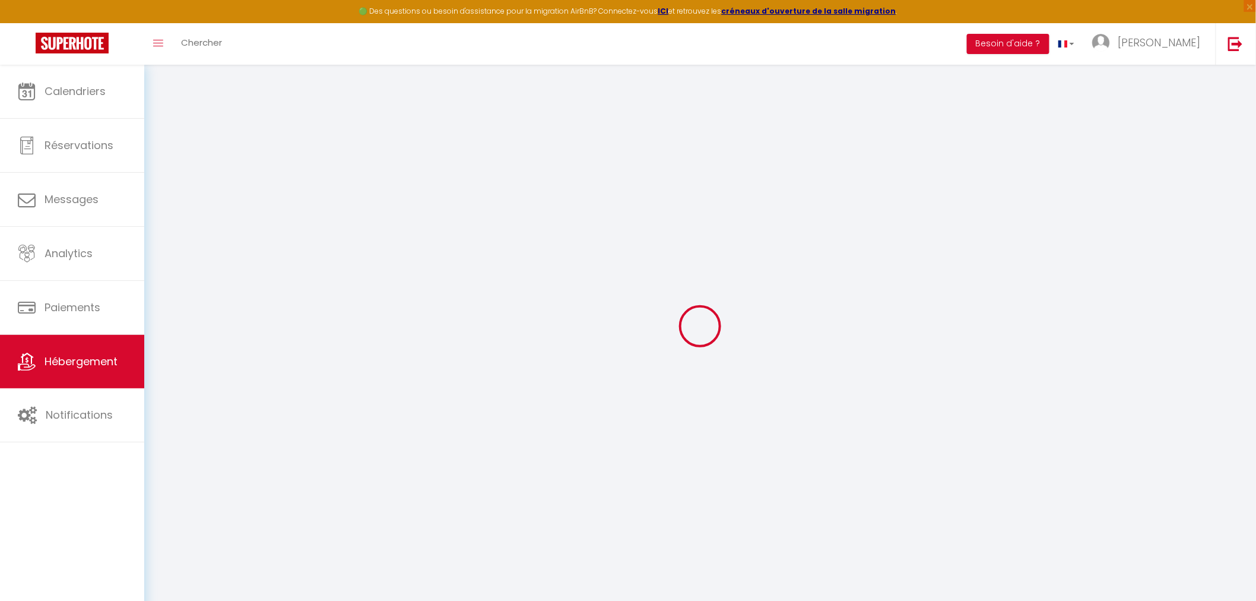
select select
type input "113 Quai d'Alsace"
type input "59500"
type input "Douai"
type input "[PERSON_NAME][EMAIL_ADDRESS][DOMAIN_NAME]"
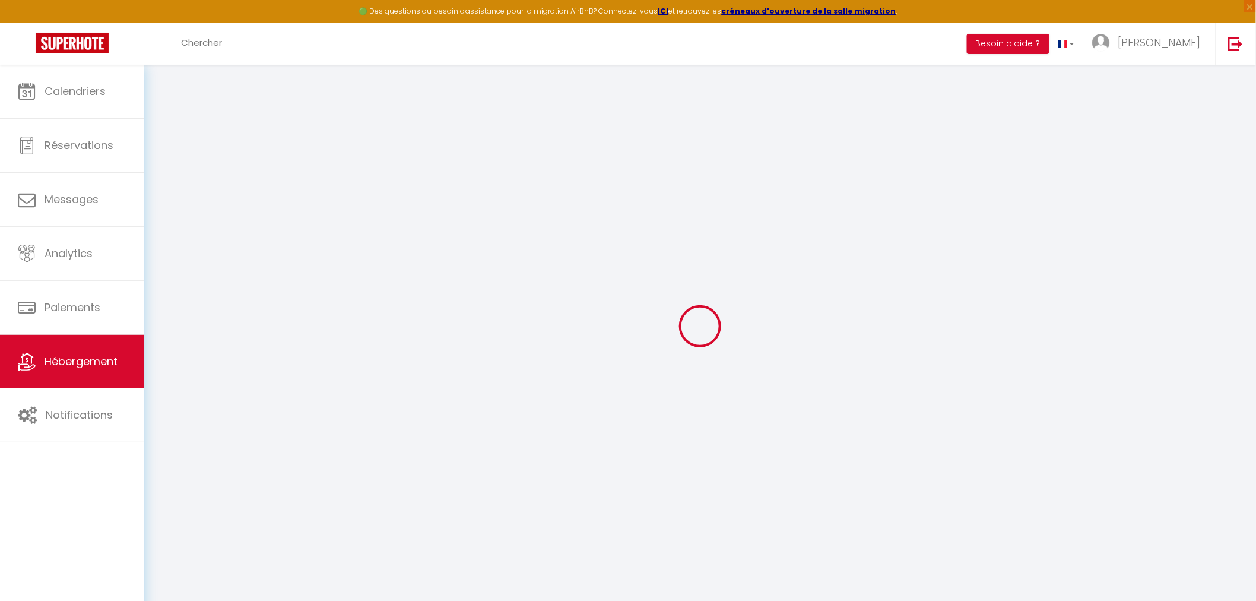
select select "15894"
checkbox input "false"
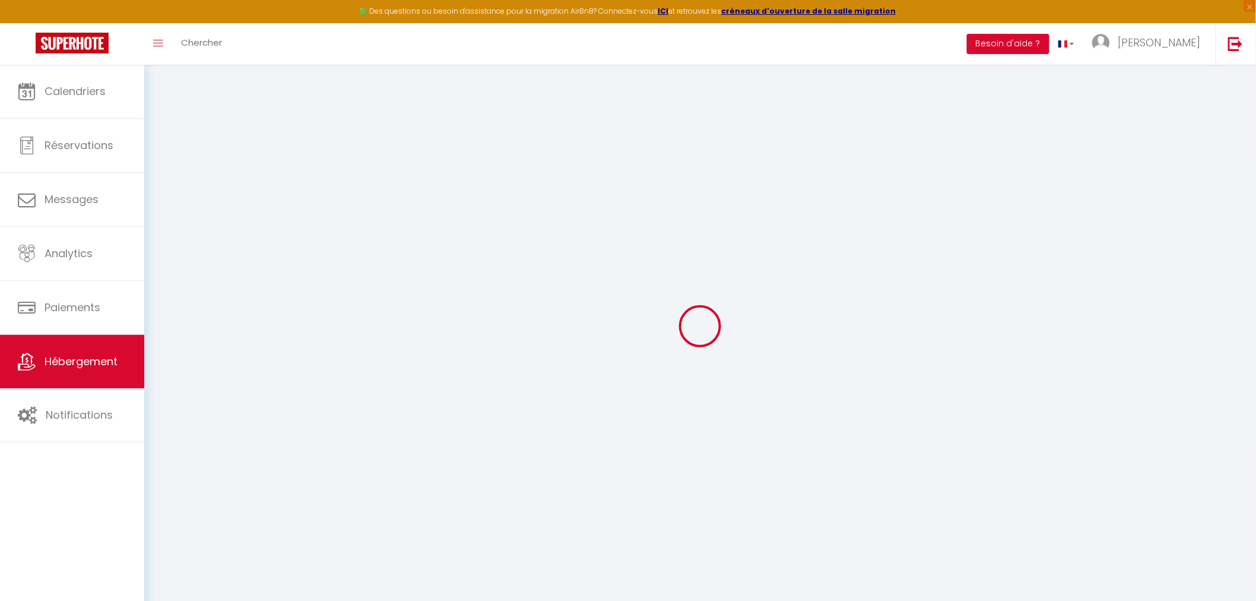
radio input "true"
type input "0"
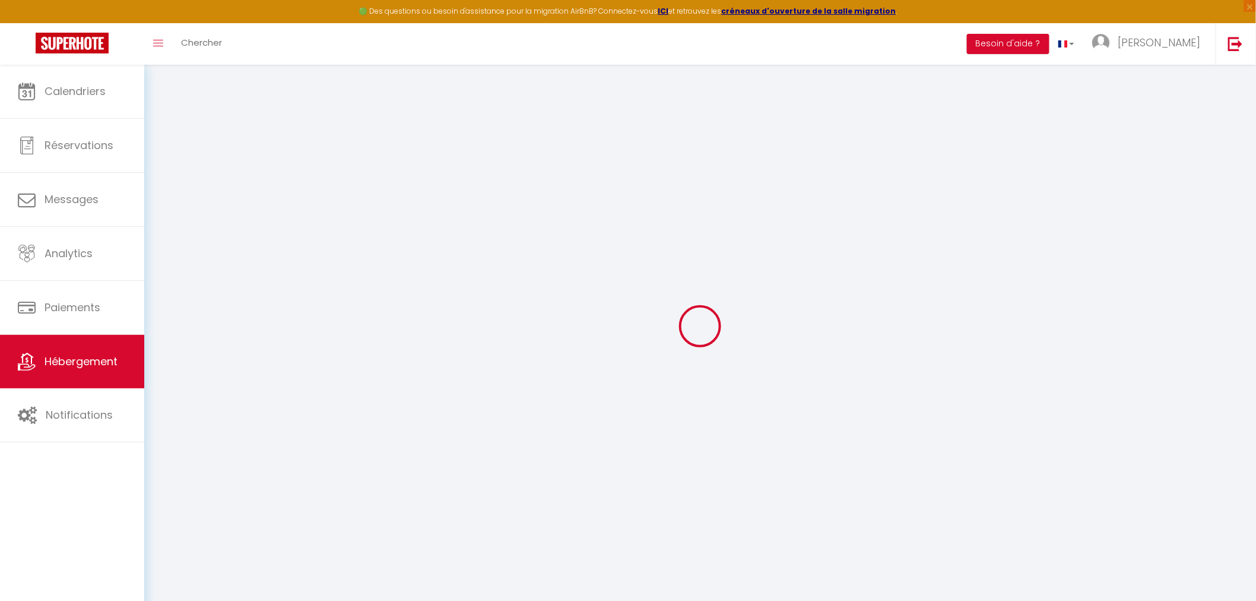
select select "43901"
select select
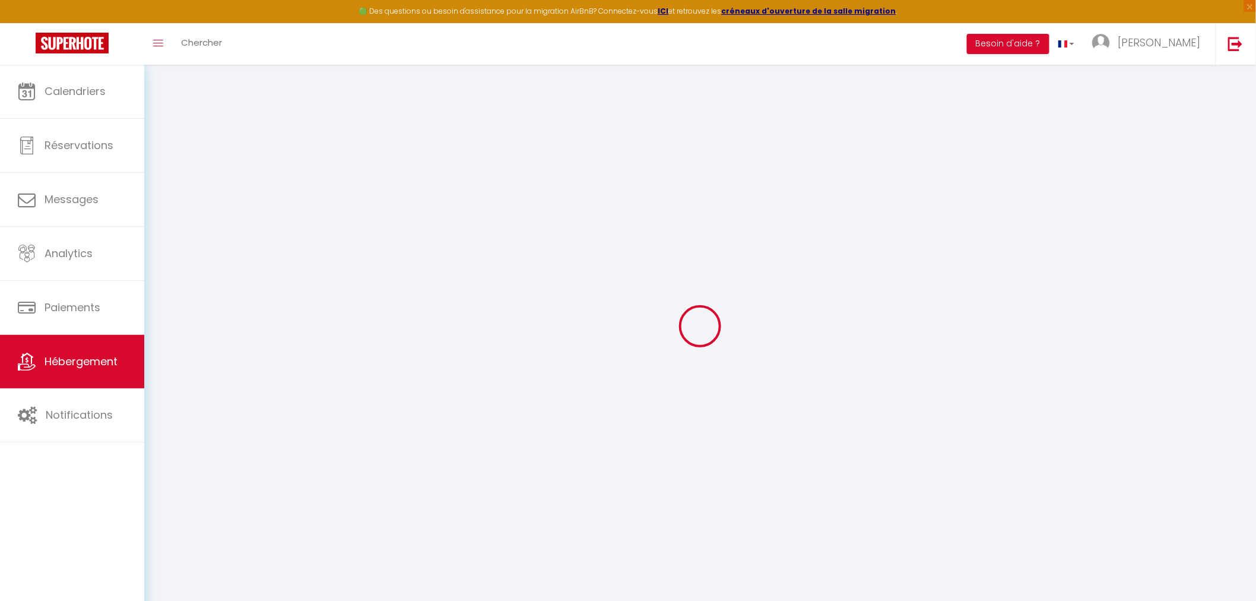
select select
checkbox input "false"
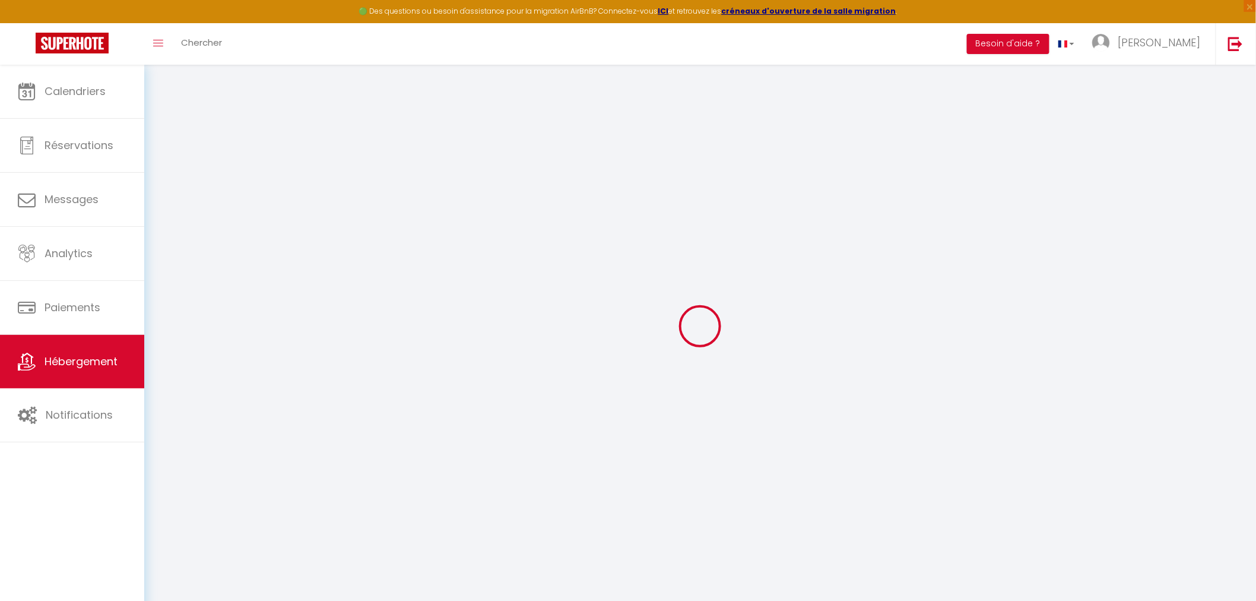
checkbox input "false"
select select
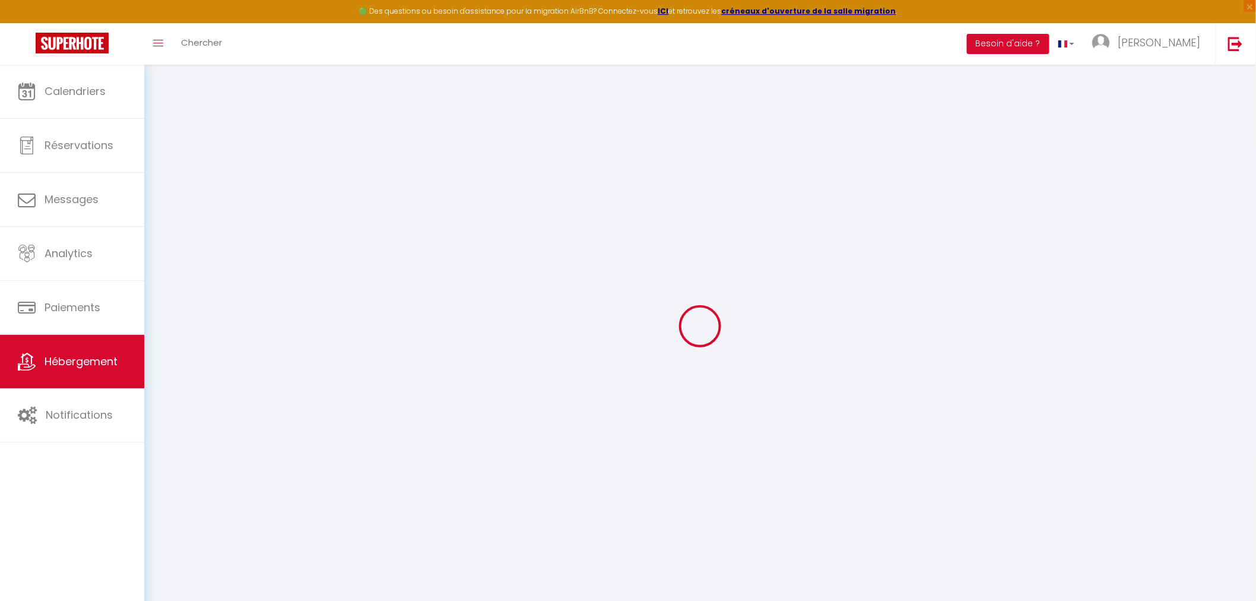
select select
checkbox input "false"
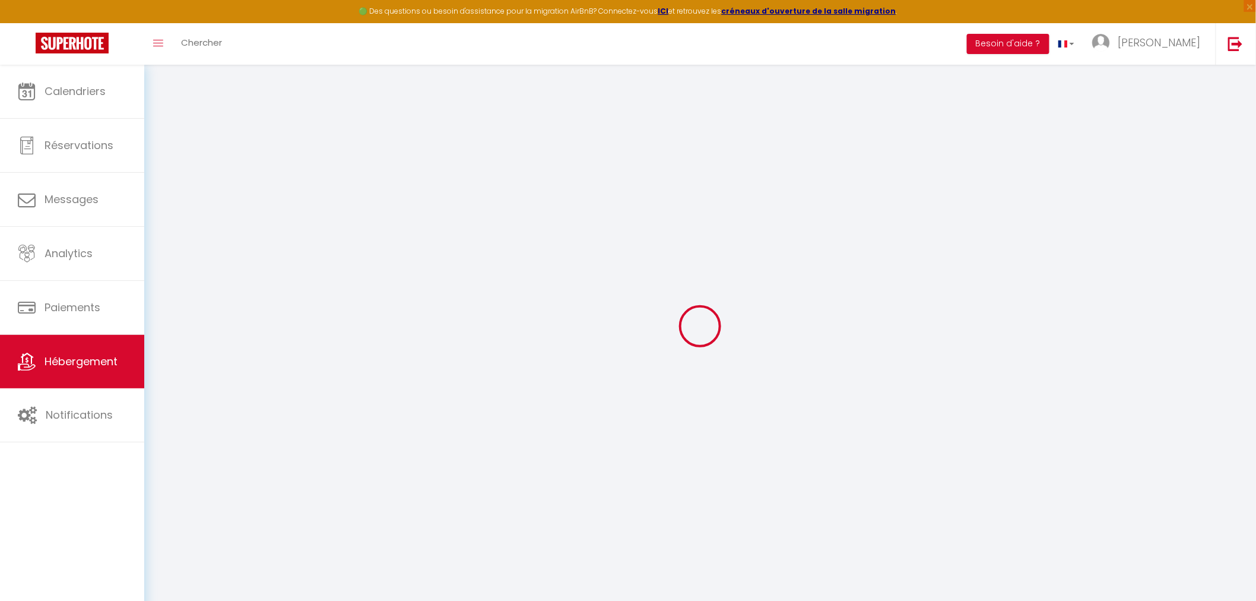
checkbox input "false"
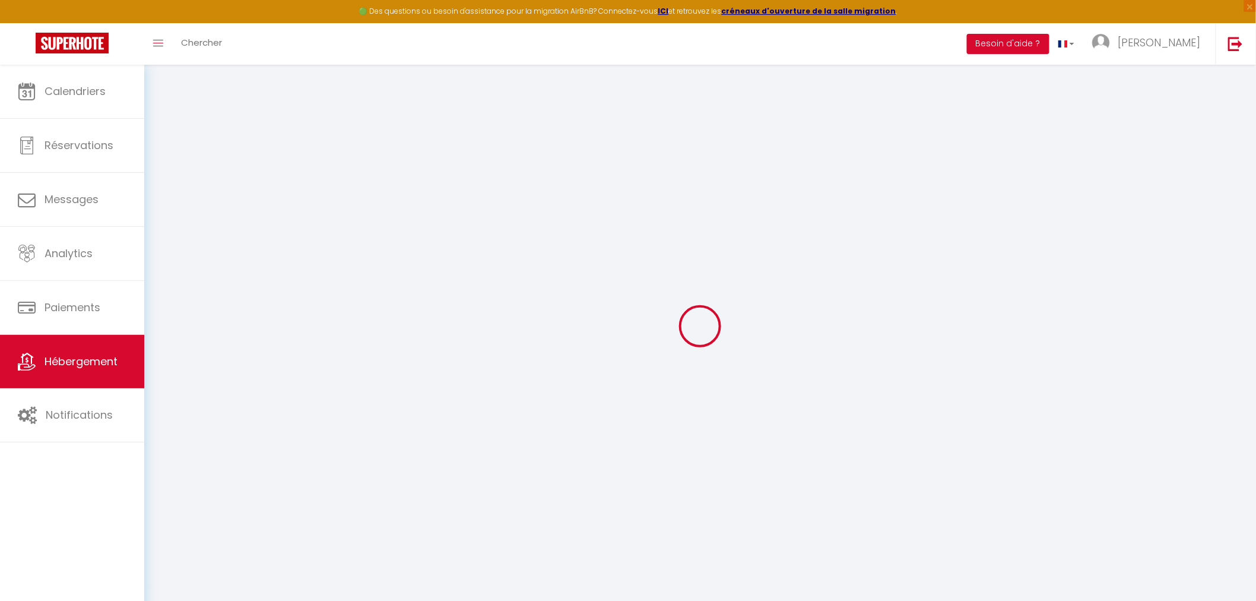
select select "17:00"
select select "23:45"
select select "11:00"
select select "30"
select select "120"
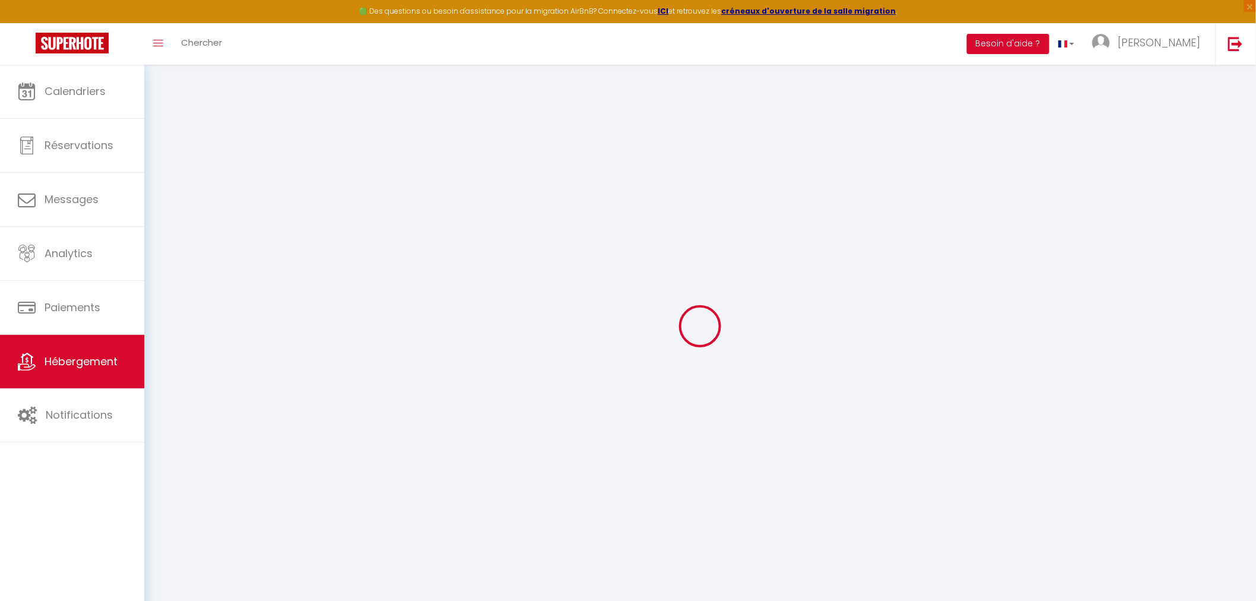
select select "20:00"
checkbox input "false"
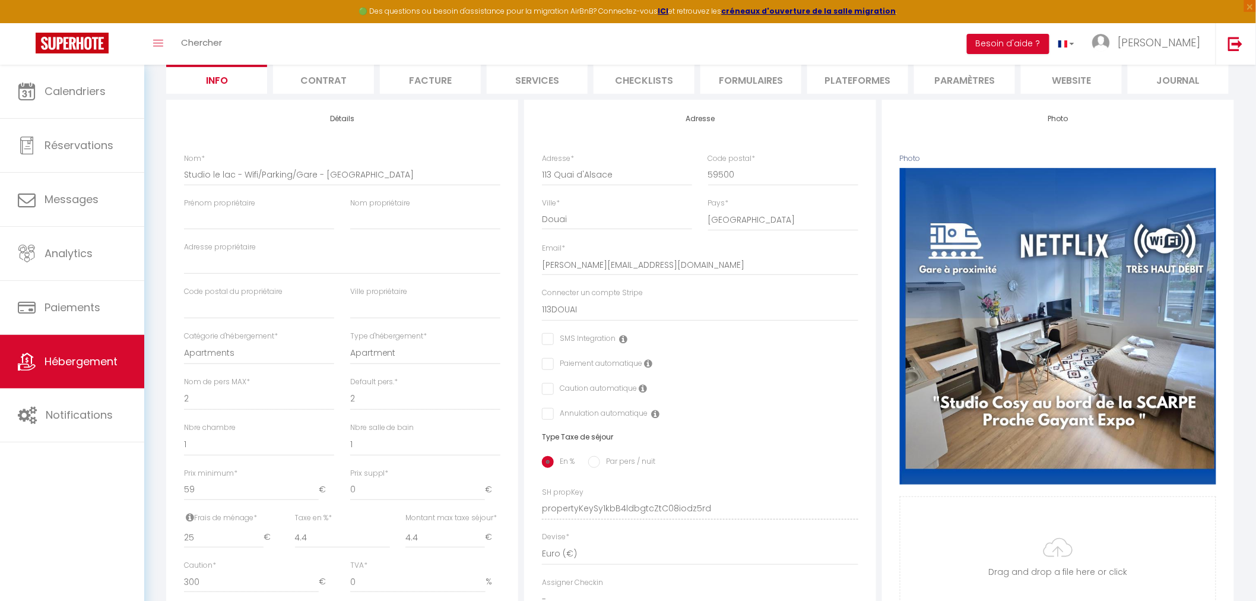
scroll to position [66, 0]
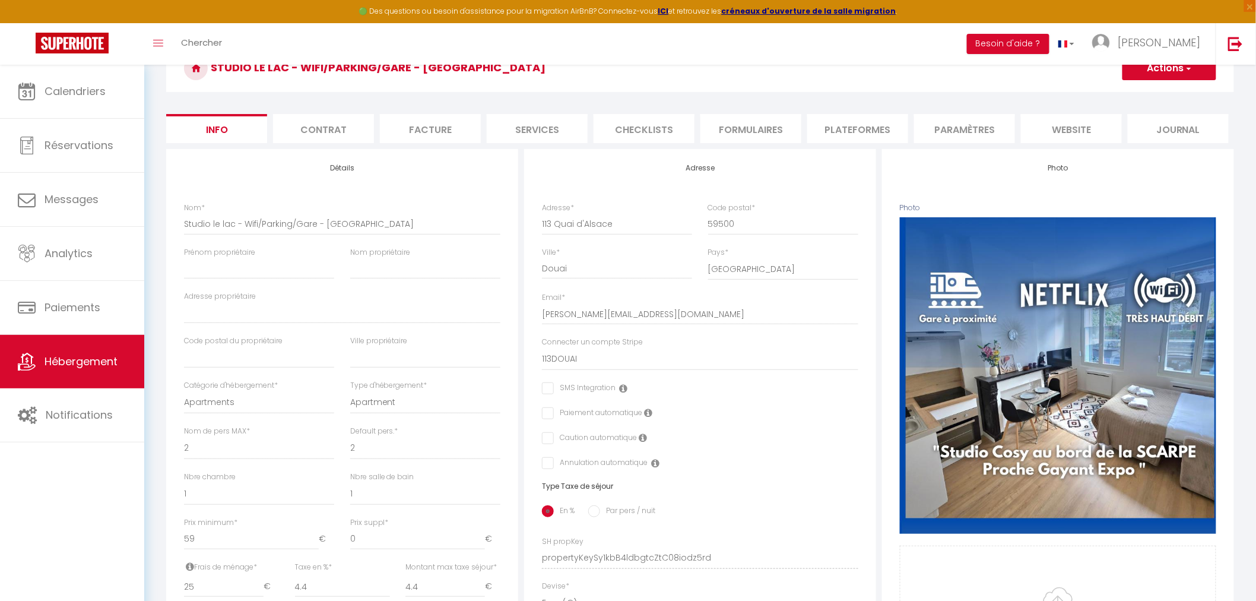
click at [862, 127] on li "Plateformes" at bounding box center [857, 128] width 101 height 29
select select
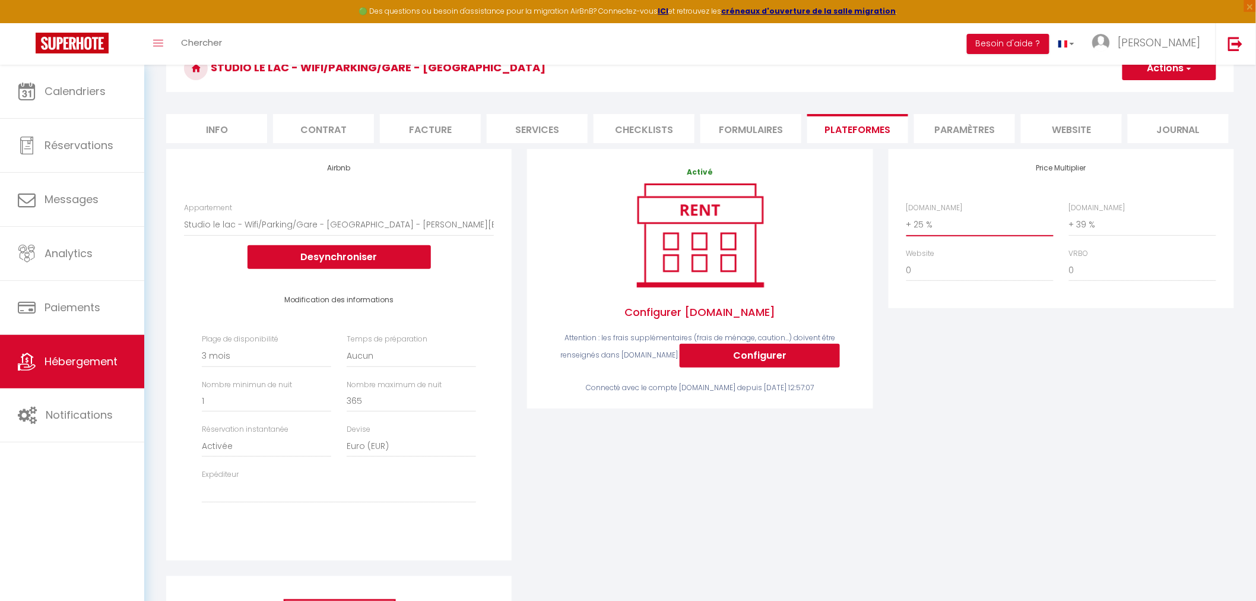
click at [916, 224] on select "0 + 1 % + 2 % + 3 % + 4 % + 5 % + 6 % + 7 % + 8 % + 9 %" at bounding box center [979, 224] width 147 height 23
select select "+ 27 %"
click at [906, 213] on select "0 + 1 % + 2 % + 3 % + 4 % + 5 % + 6 % + 7 % + 8 % + 9 %" at bounding box center [979, 224] width 147 height 23
select select
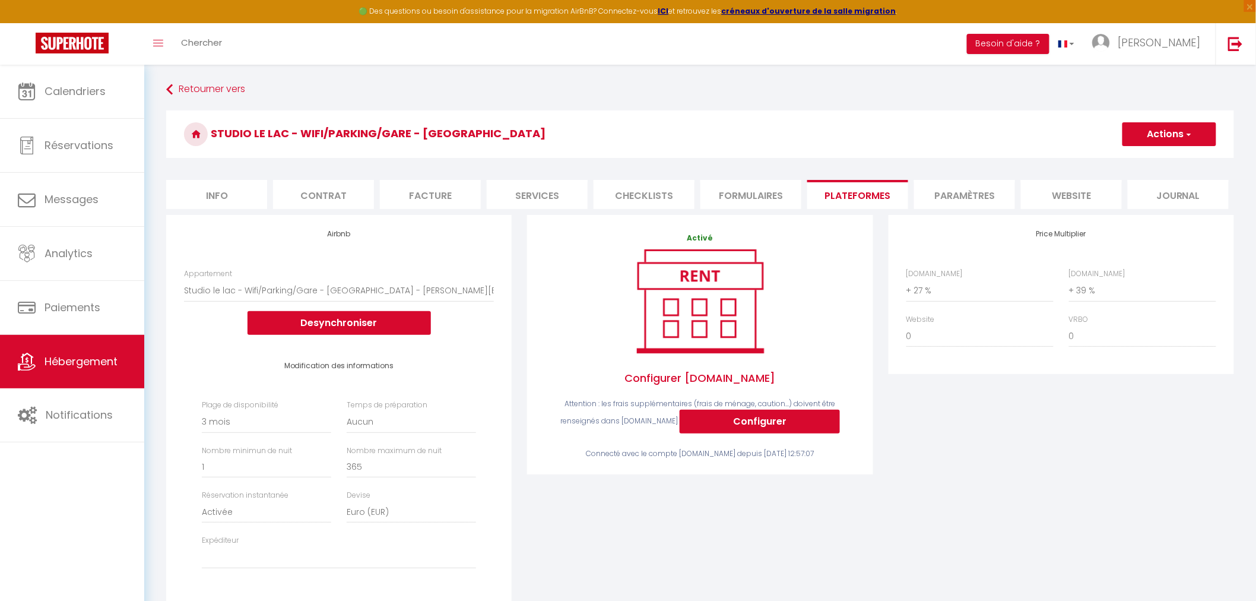
click at [1147, 138] on button "Actions" at bounding box center [1169, 134] width 94 height 24
click at [1148, 157] on link "Enregistrer" at bounding box center [1169, 160] width 94 height 15
select select "90"
select select "EUR"
select select
